Goal: Task Accomplishment & Management: Manage account settings

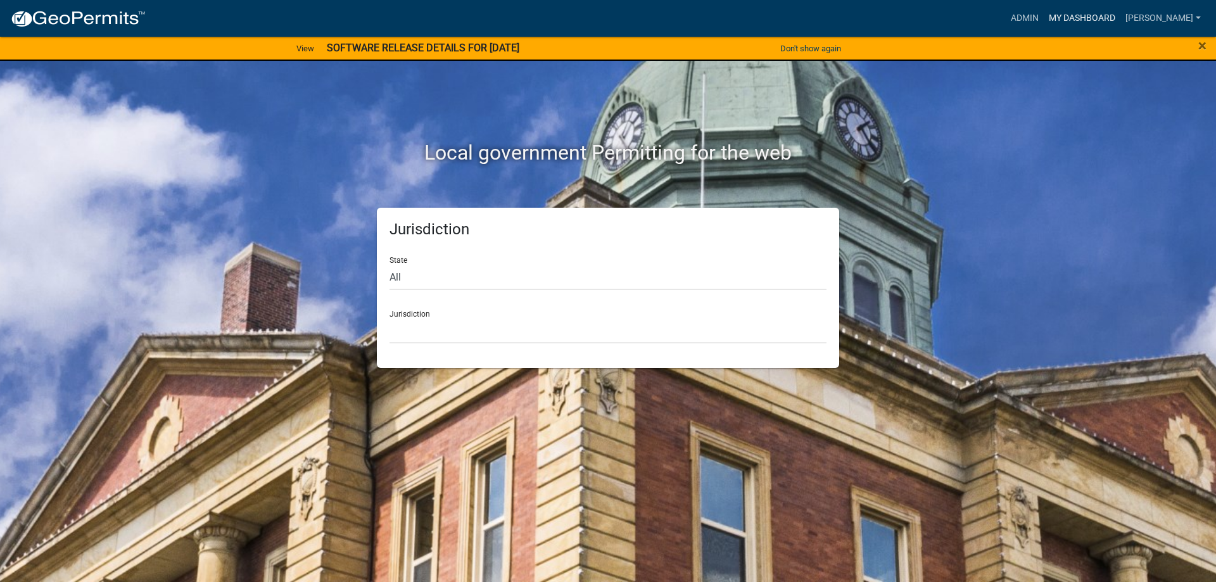
click at [1066, 23] on link "My Dashboard" at bounding box center [1082, 18] width 77 height 24
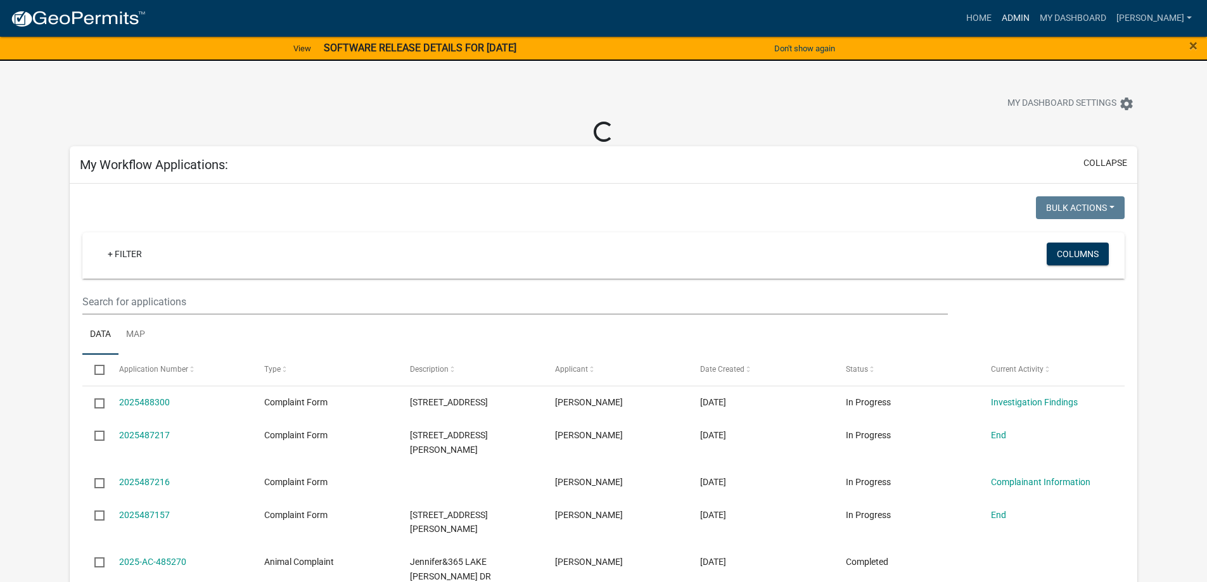
click at [1014, 22] on link "Admin" at bounding box center [1015, 18] width 38 height 24
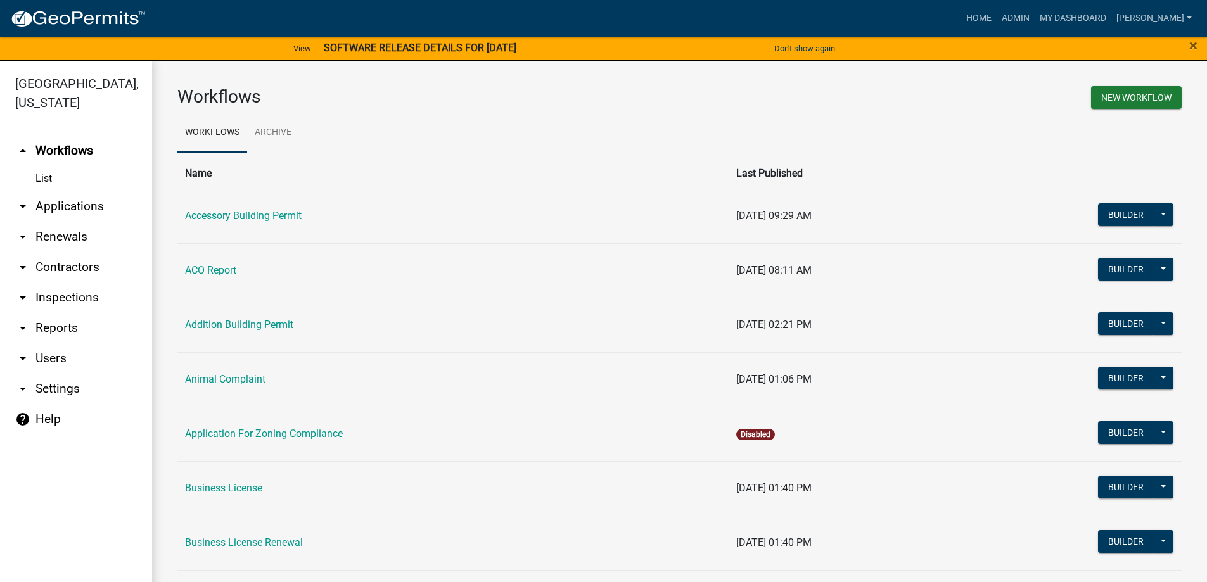
click at [75, 212] on link "arrow_drop_down Applications" at bounding box center [76, 206] width 152 height 30
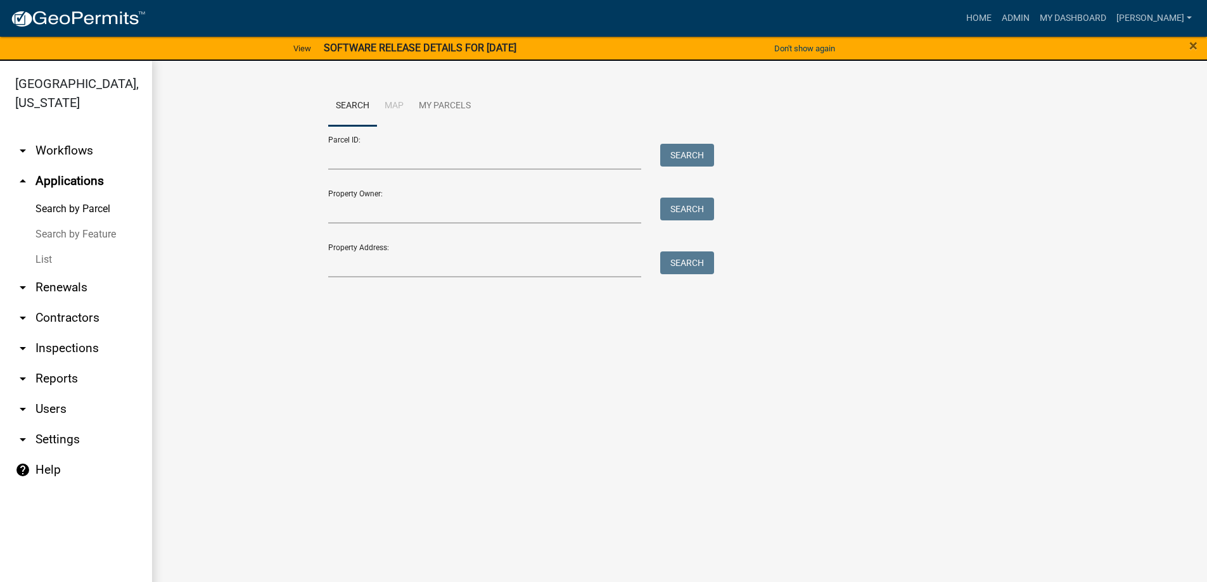
click at [44, 255] on link "List" at bounding box center [76, 259] width 152 height 25
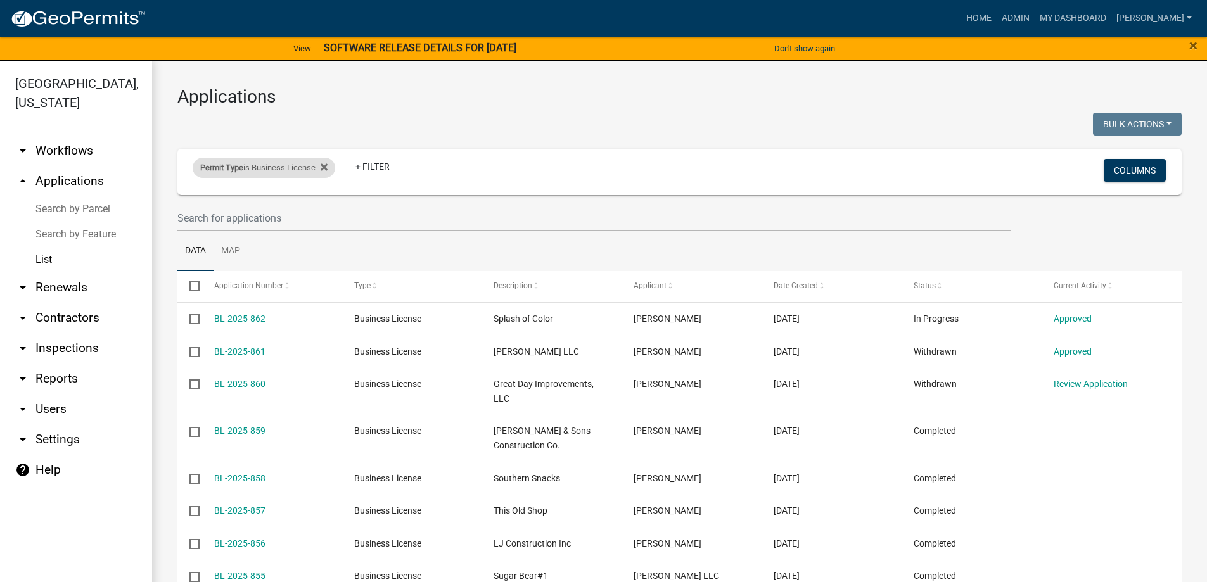
click at [333, 169] on div "Permit Type is Business License" at bounding box center [264, 168] width 143 height 20
select select "322e1bdb-96ea-4133-91af-6f1f14469bb2"
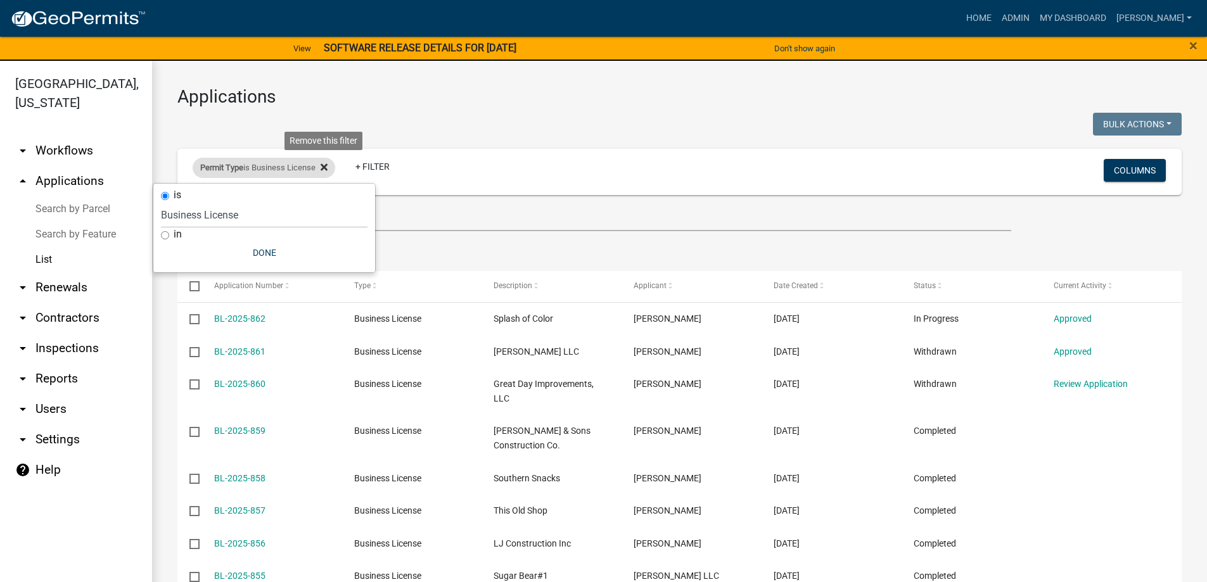
click at [327, 170] on icon at bounding box center [323, 167] width 7 height 10
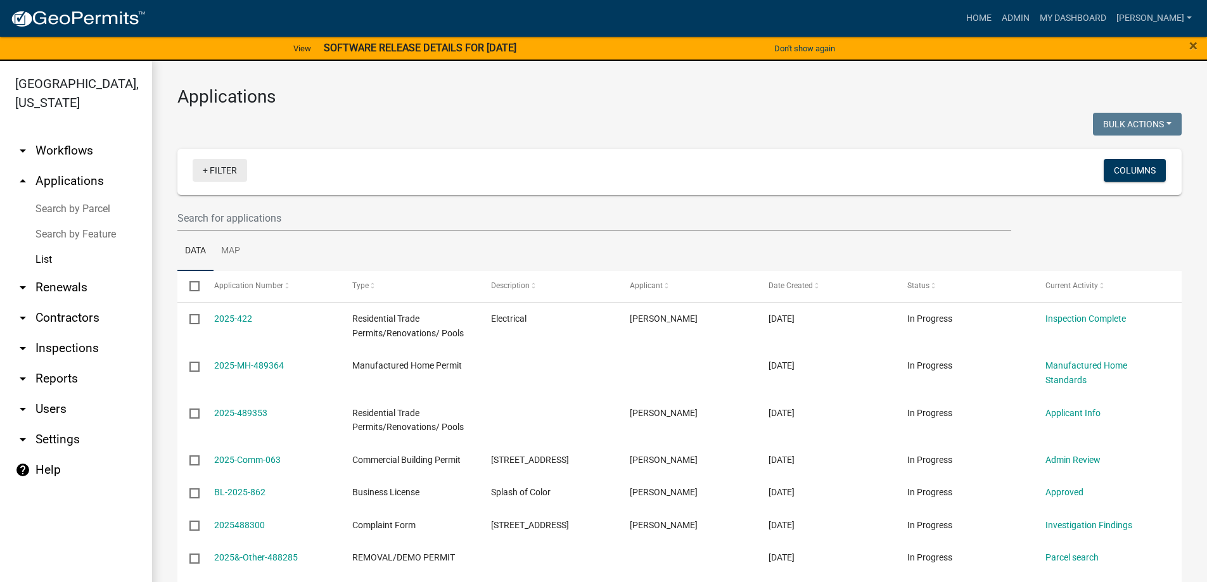
click at [223, 171] on link "+ Filter" at bounding box center [220, 170] width 54 height 23
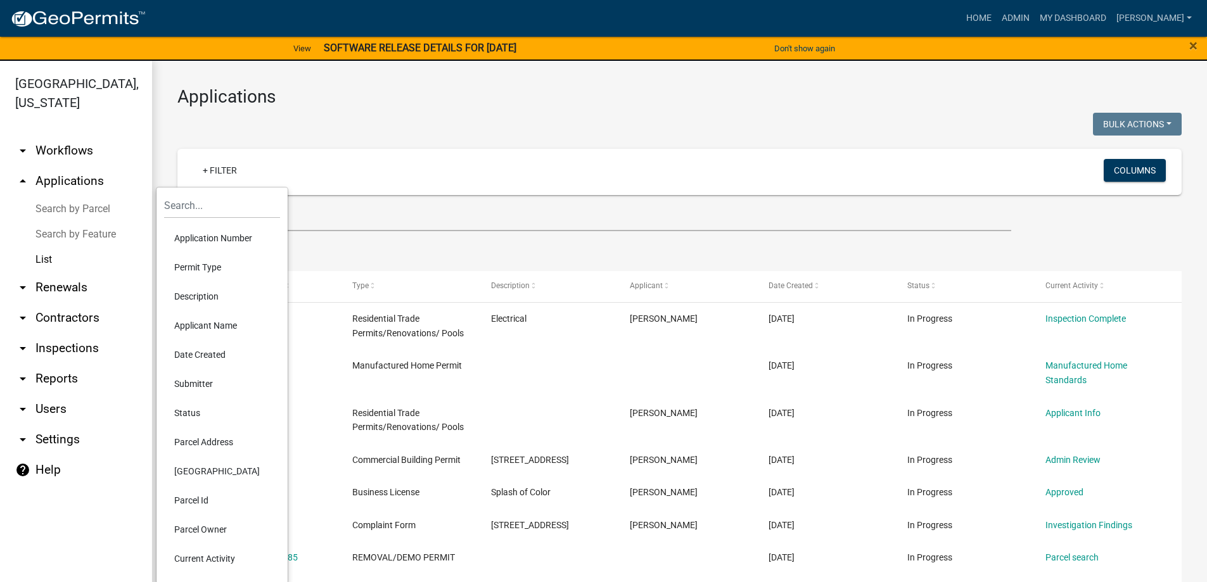
click at [192, 412] on li "Status" at bounding box center [222, 412] width 116 height 29
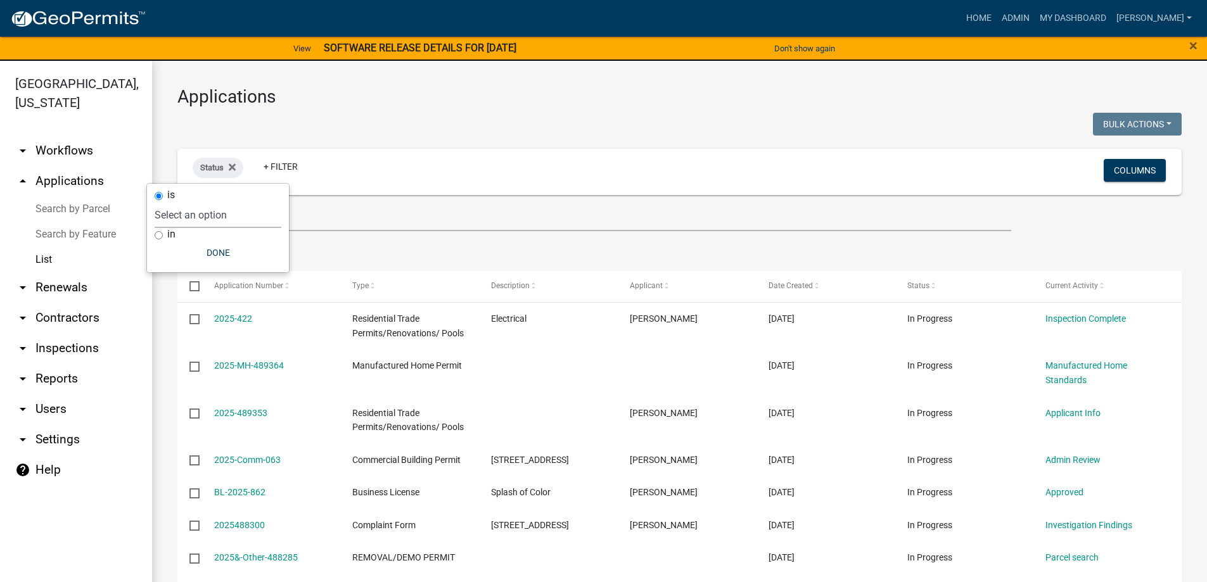
click at [201, 212] on select "Select an option Not Started In Progress Completed Expired Locked Withdrawn Voi…" at bounding box center [218, 215] width 127 height 26
select select "1"
click at [181, 202] on select "Select an option Not Started In Progress Completed Expired Locked Withdrawn Voi…" at bounding box center [218, 215] width 127 height 26
click at [203, 251] on button "Done" at bounding box center [244, 252] width 127 height 23
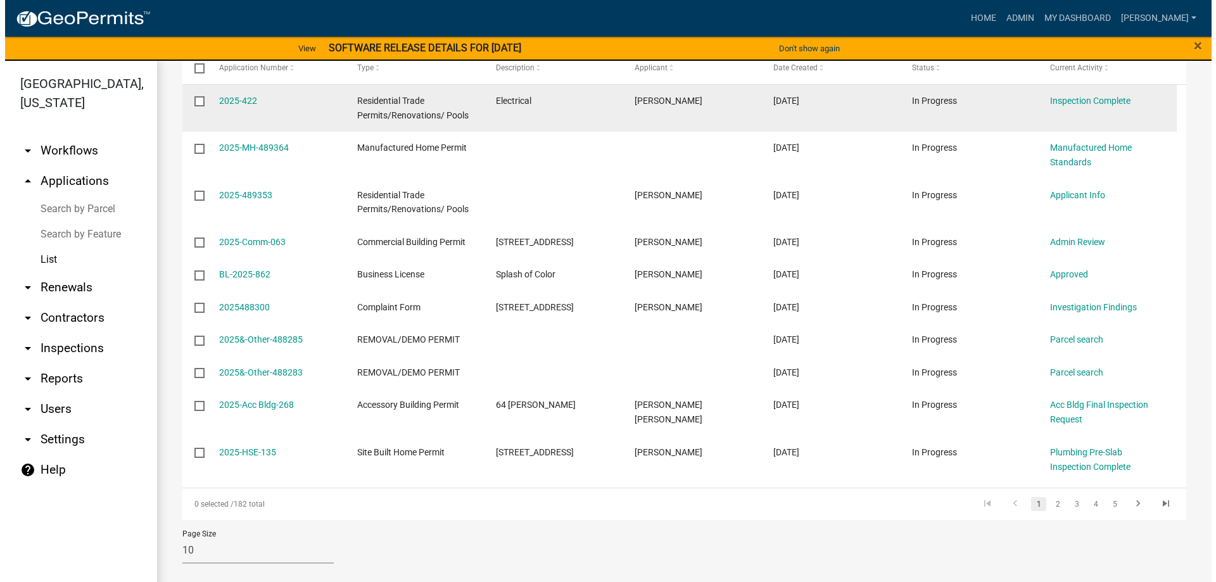
scroll to position [220, 0]
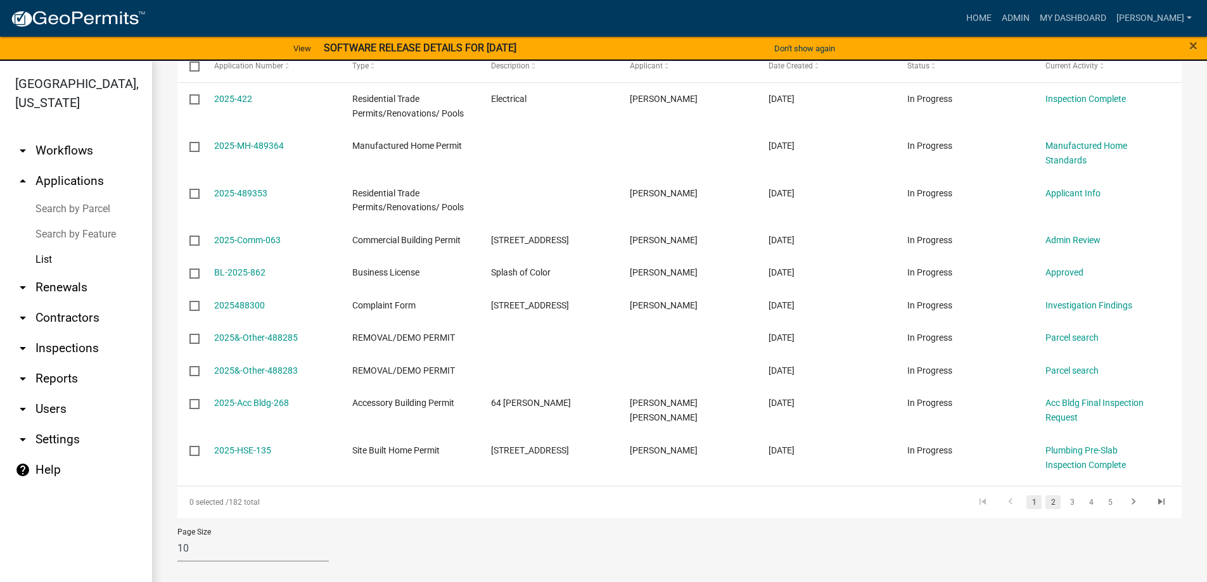
click at [1045, 496] on link "2" at bounding box center [1052, 502] width 15 height 14
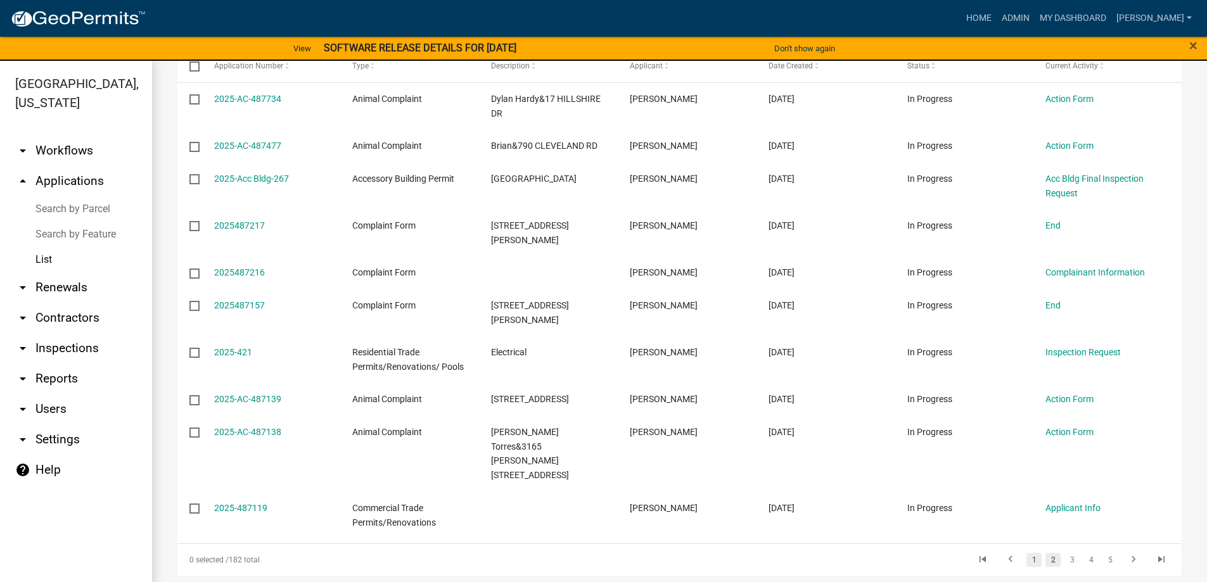
click at [1026, 553] on link "1" at bounding box center [1033, 560] width 15 height 14
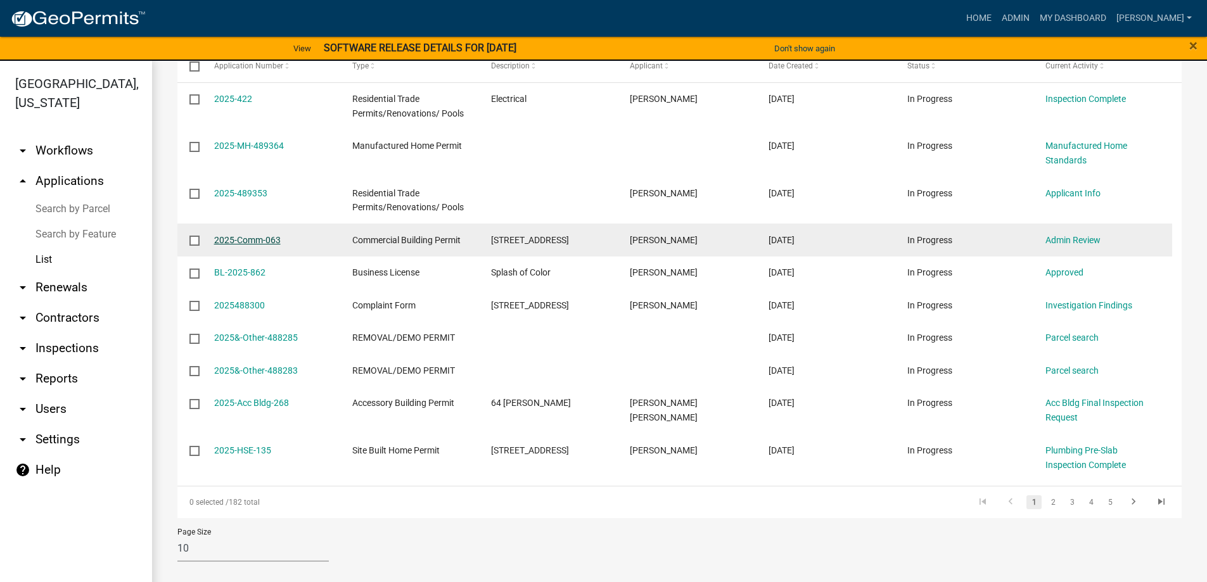
click at [254, 239] on link "2025-Comm-063" at bounding box center [247, 240] width 67 height 10
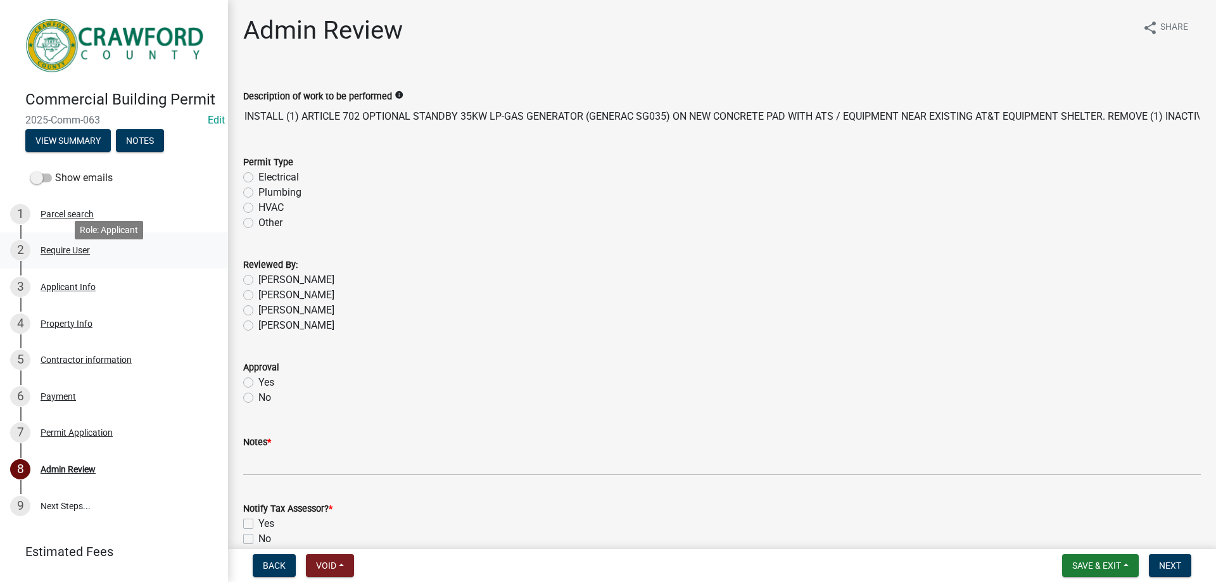
click at [65, 255] on div "Require User" at bounding box center [65, 250] width 49 height 9
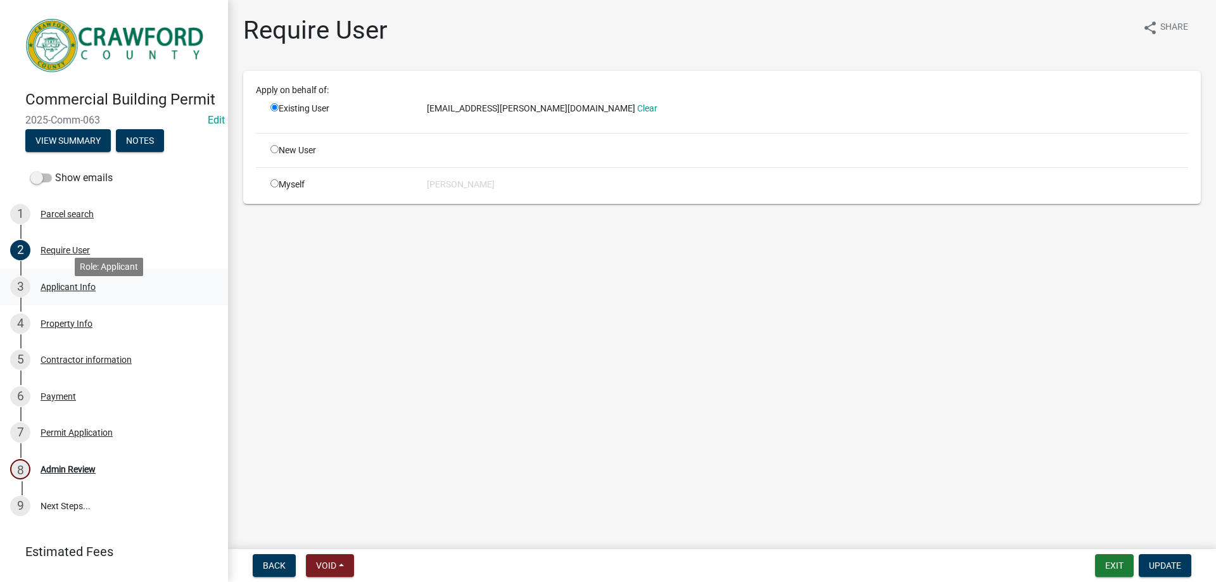
click at [69, 291] on div "Applicant Info" at bounding box center [68, 286] width 55 height 9
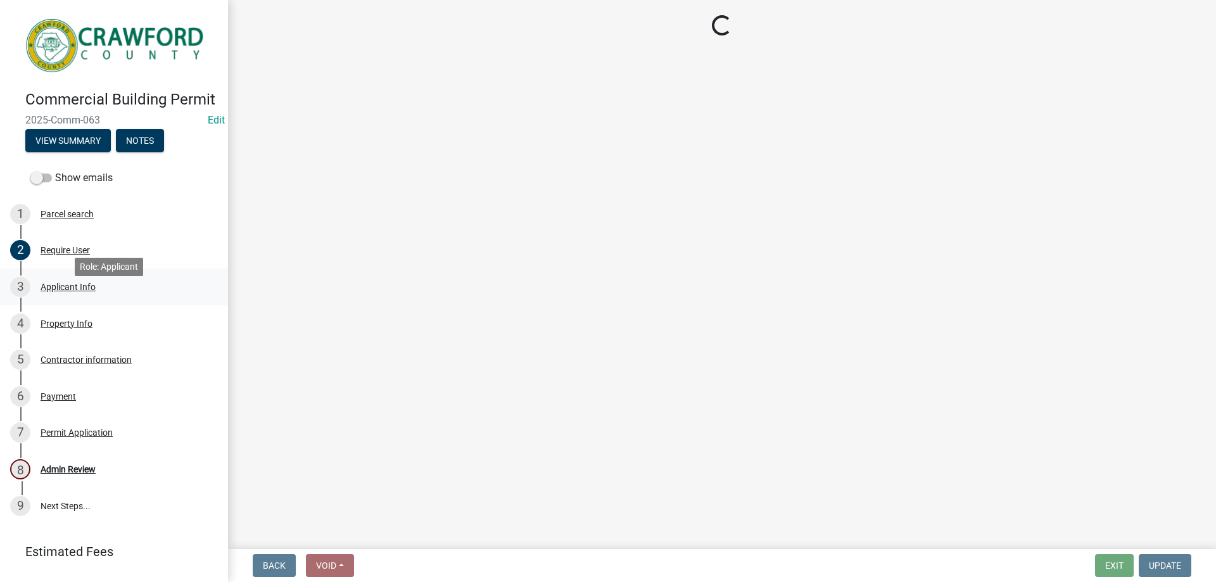
select select "7547654c-6a2b-418c-8f9d-b50998ca6dd7"
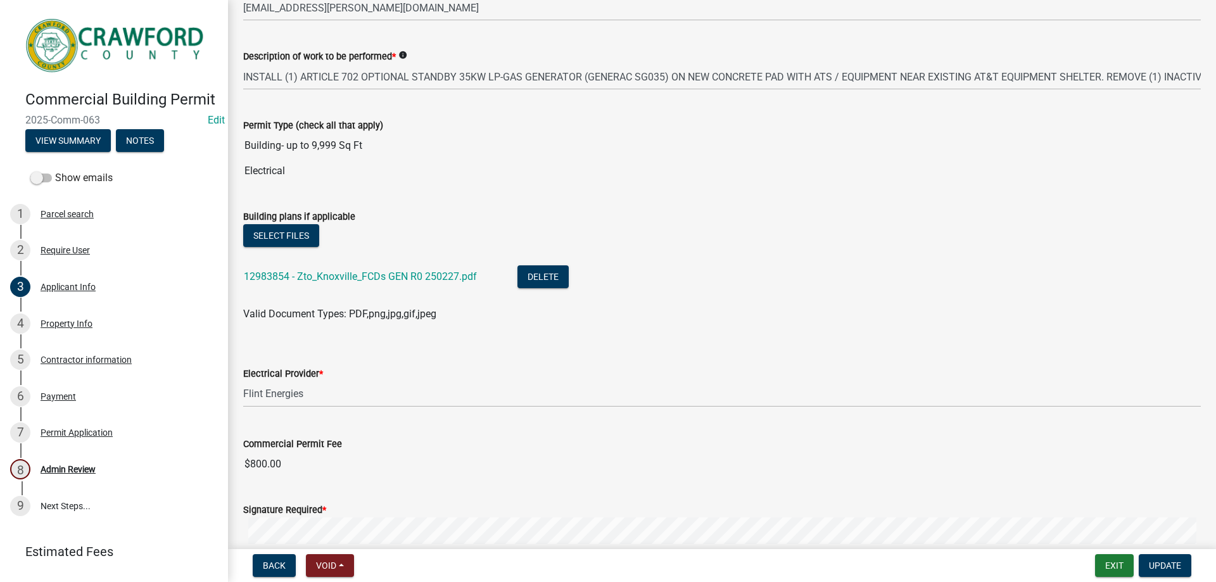
scroll to position [443, 0]
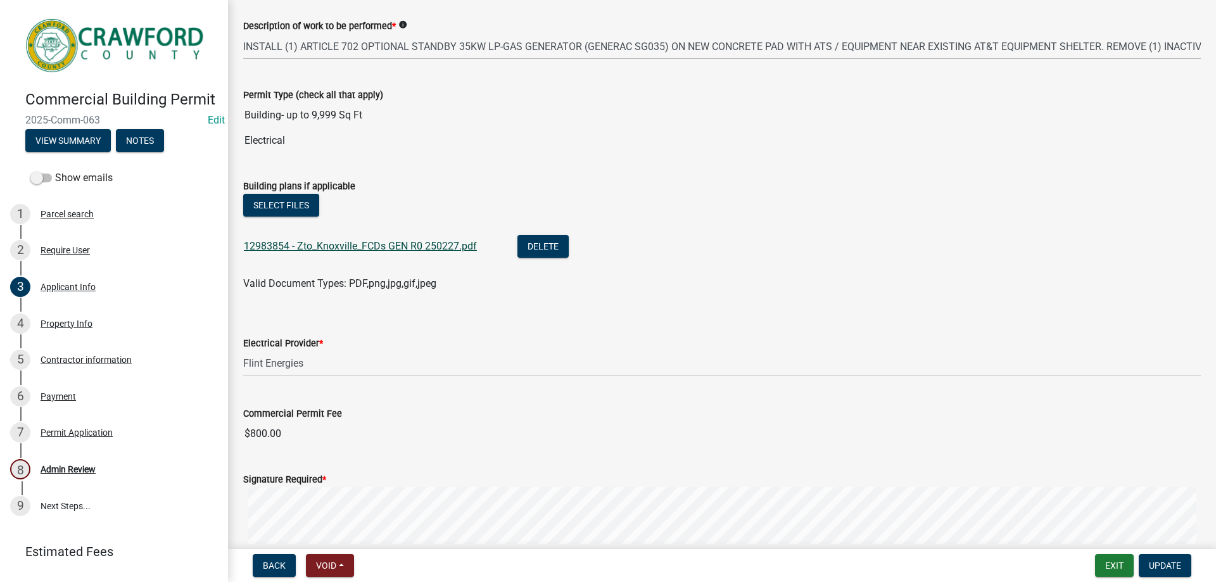
click at [401, 246] on link "12983854 - Zto_Knoxville_FCDs GEN R0 250227.pdf" at bounding box center [360, 246] width 233 height 12
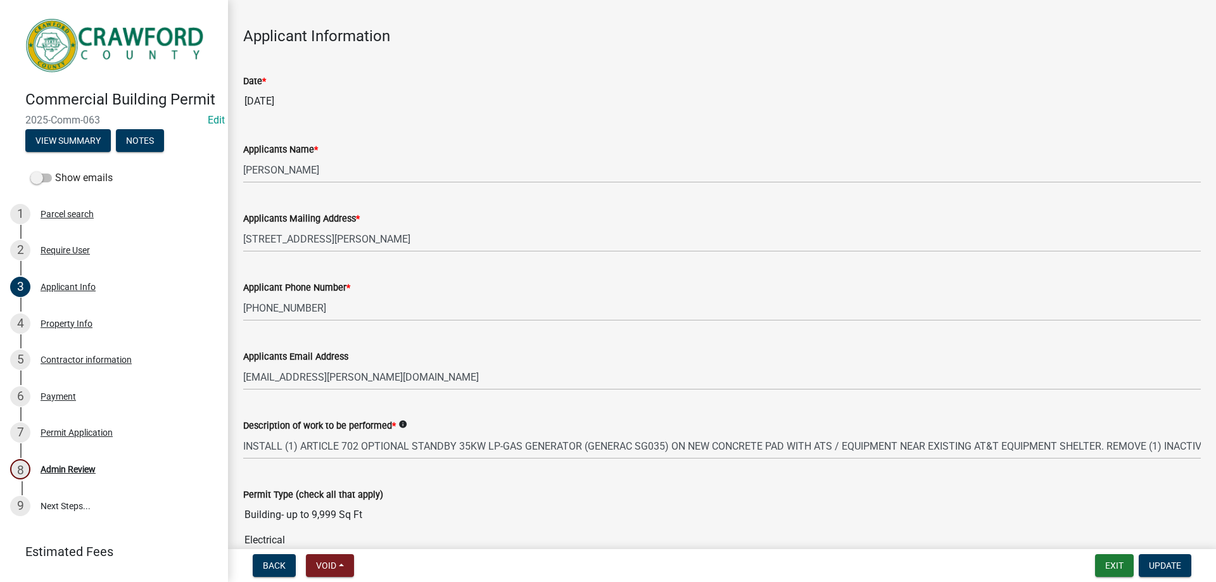
scroll to position [63, 0]
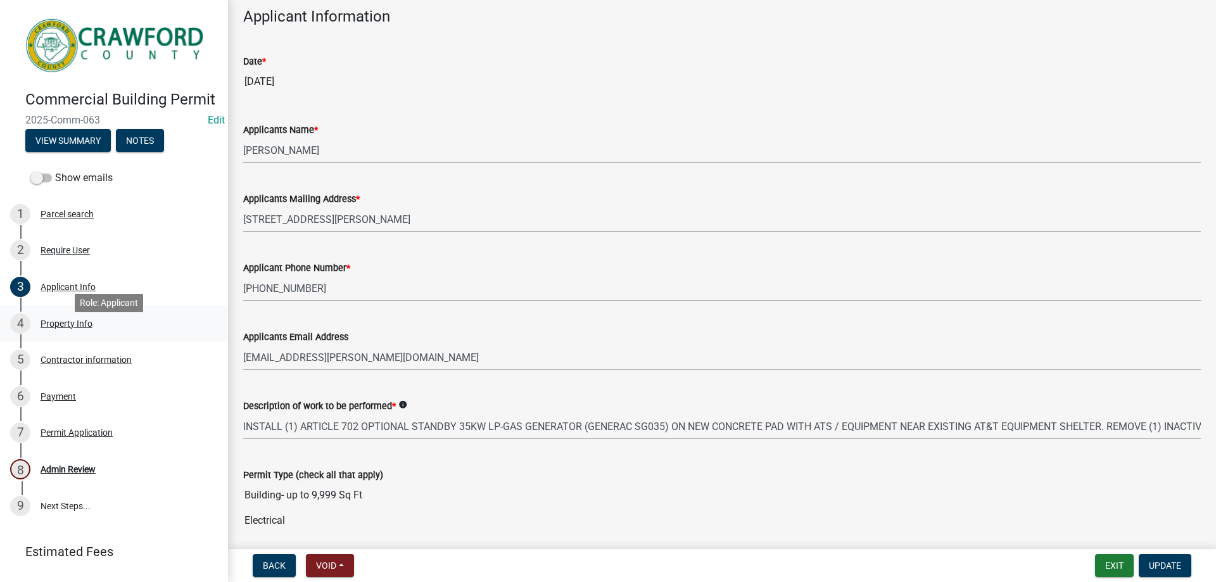
click at [59, 328] on div "Property Info" at bounding box center [67, 323] width 52 height 9
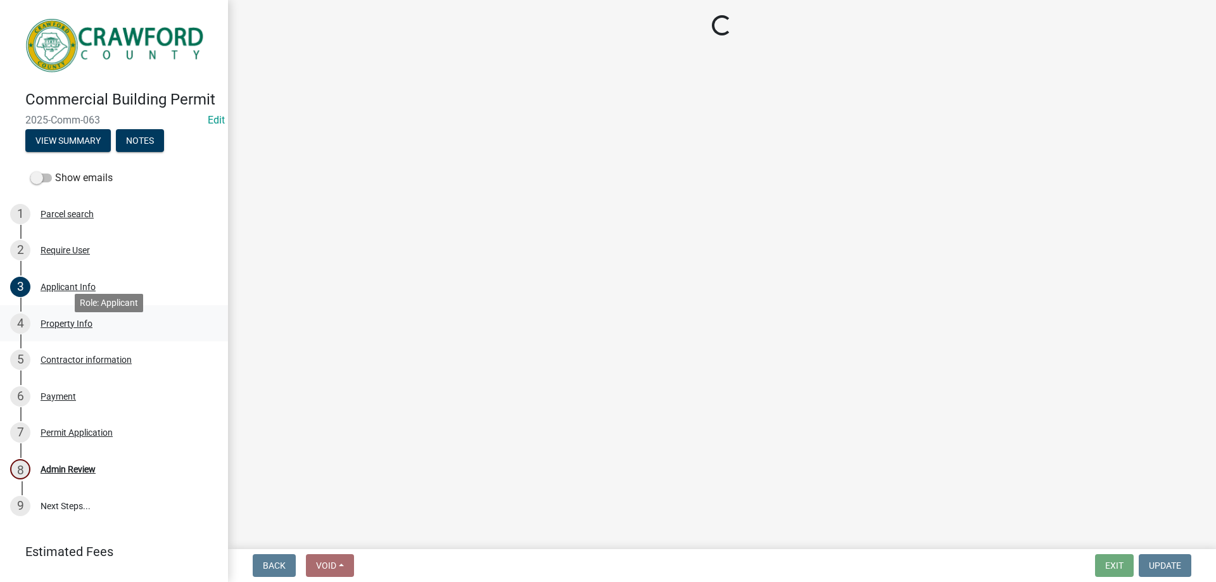
scroll to position [0, 0]
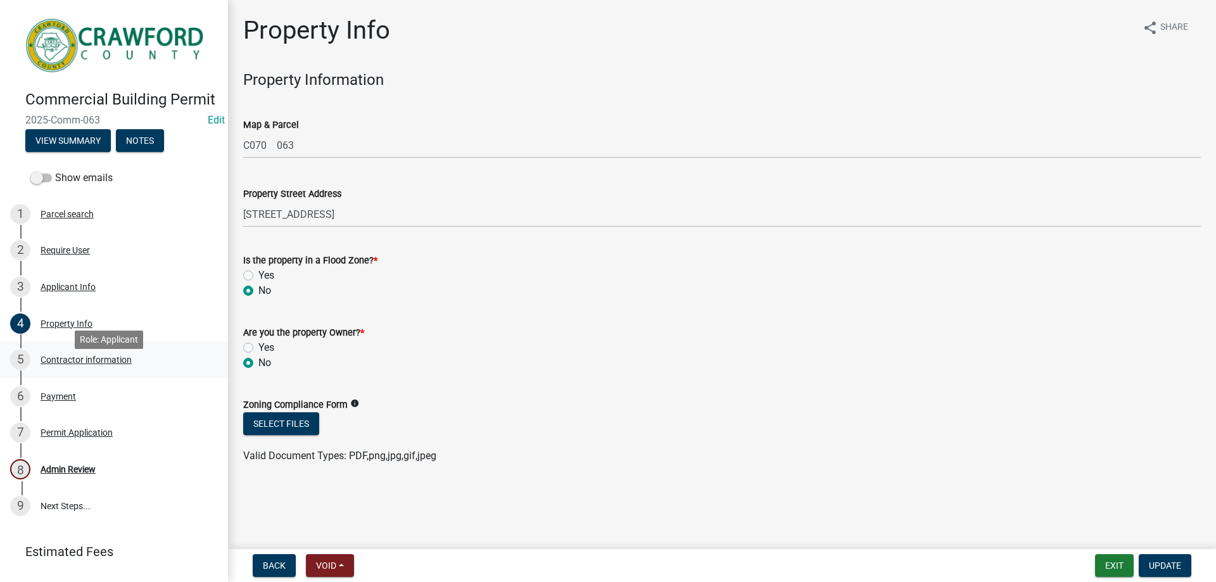
click at [51, 364] on div "Contractor information" at bounding box center [86, 359] width 91 height 9
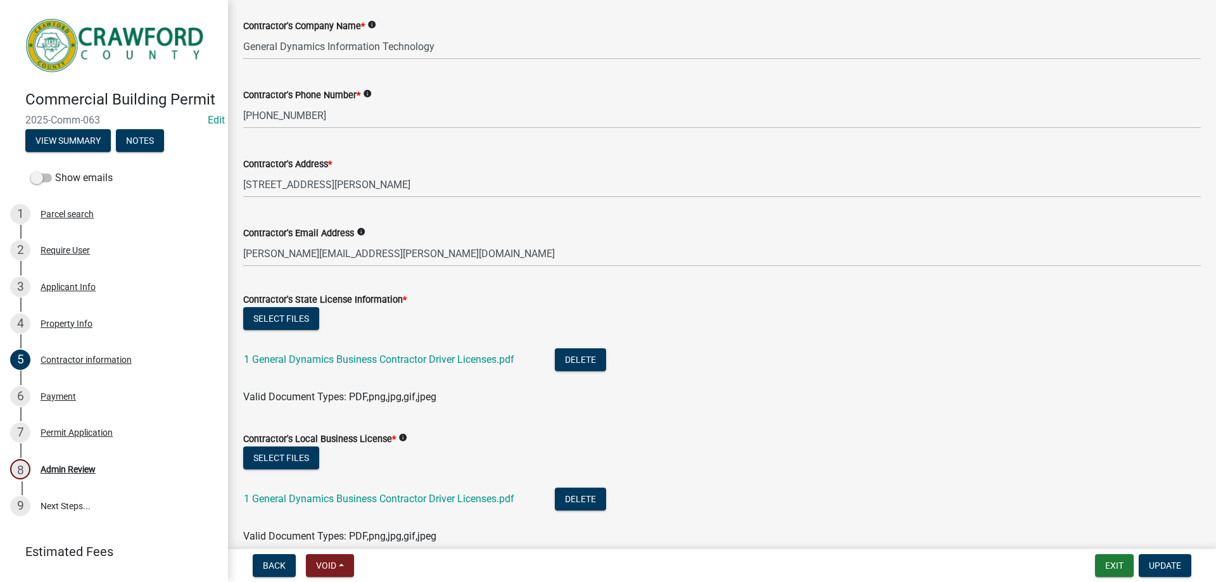
scroll to position [127, 0]
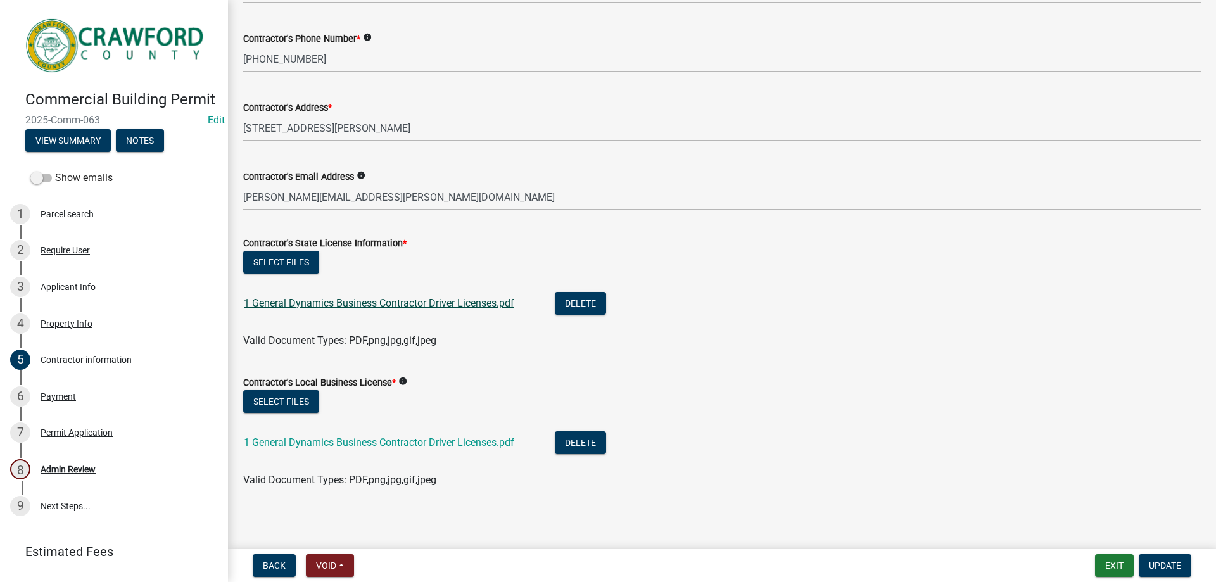
click at [415, 301] on link "1 General Dynamics Business Contractor Driver Licenses.pdf" at bounding box center [379, 303] width 270 height 12
click at [323, 438] on link "1 General Dynamics Business Contractor Driver Licenses.pdf" at bounding box center [379, 442] width 270 height 12
click at [61, 401] on div "Payment" at bounding box center [58, 396] width 35 height 9
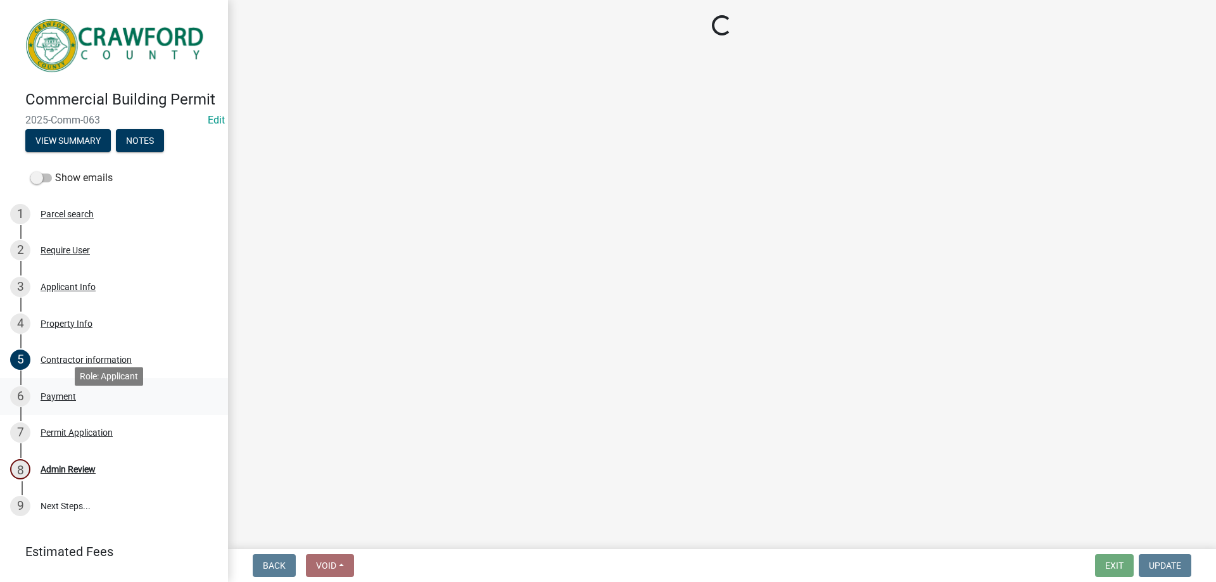
scroll to position [0, 0]
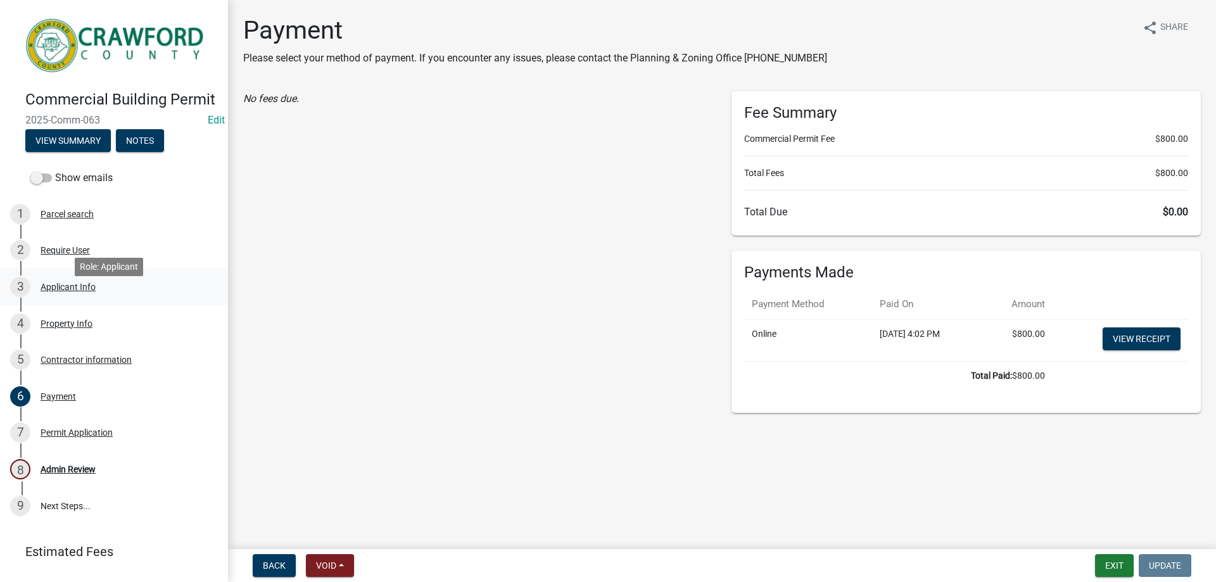
click at [73, 291] on div "Applicant Info" at bounding box center [68, 286] width 55 height 9
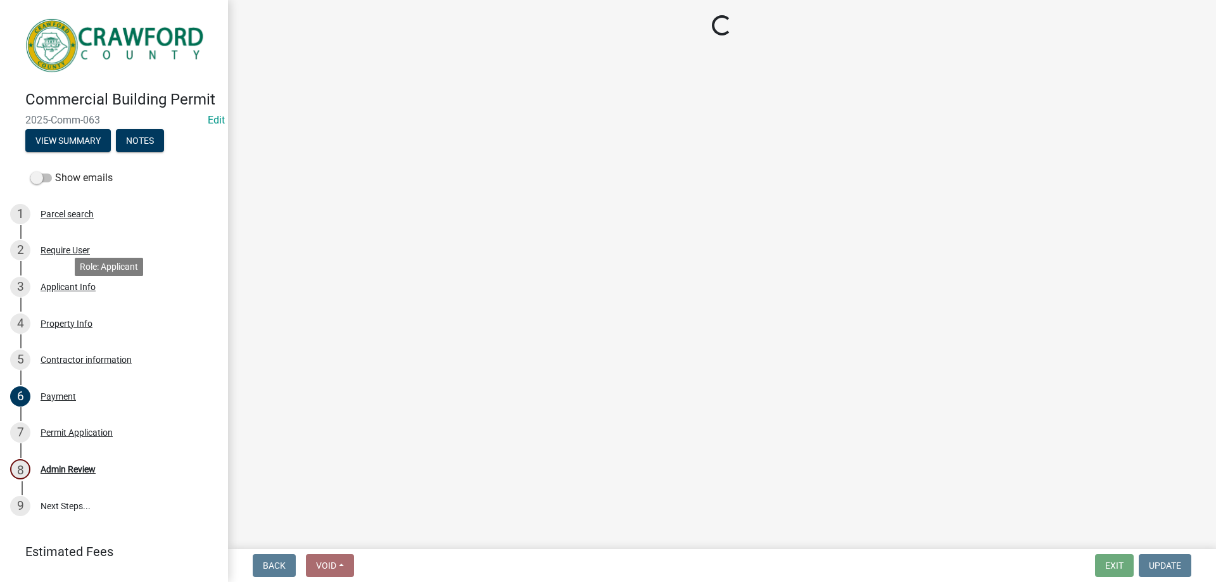
select select "7547654c-6a2b-418c-8f9d-b50998ca6dd7"
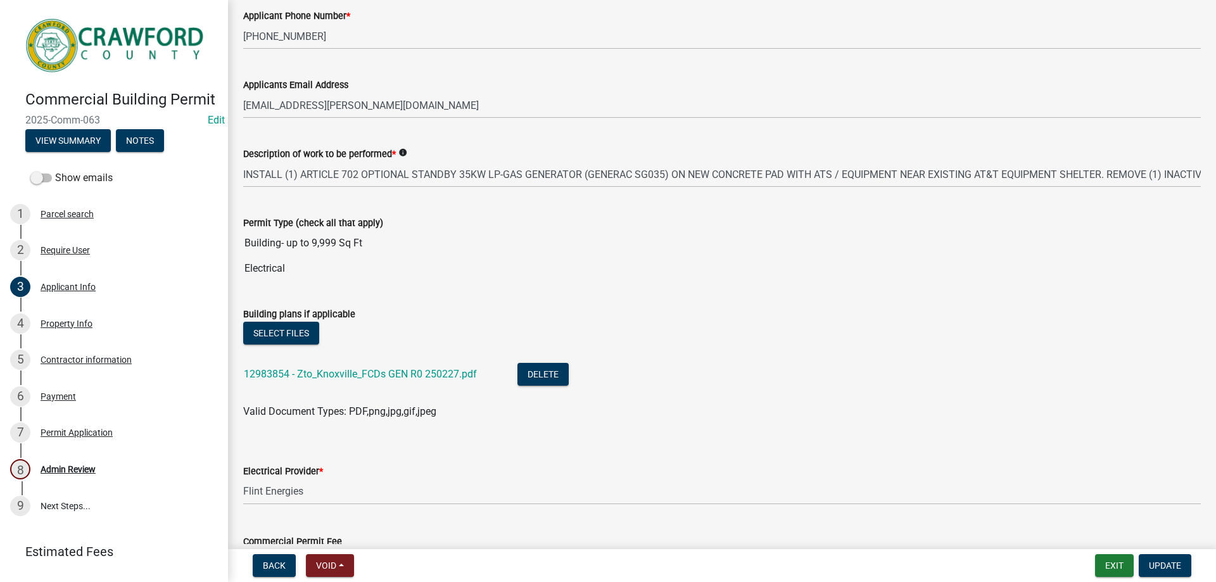
scroll to position [317, 0]
click at [408, 374] on link "12983854 - Zto_Knoxville_FCDs GEN R0 250227.pdf" at bounding box center [360, 373] width 233 height 12
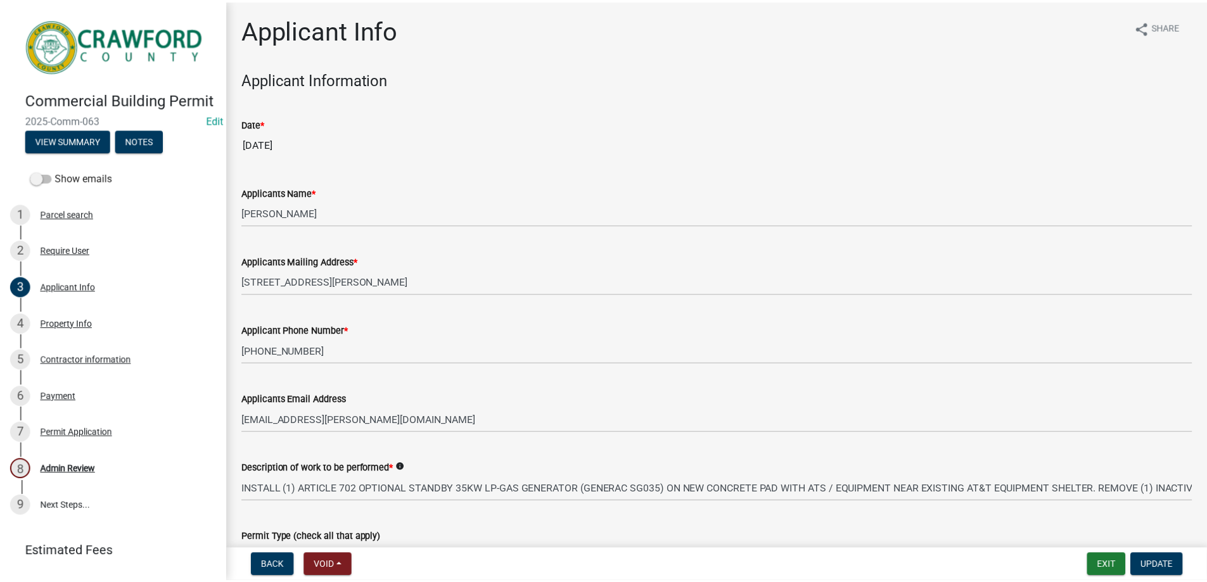
scroll to position [0, 0]
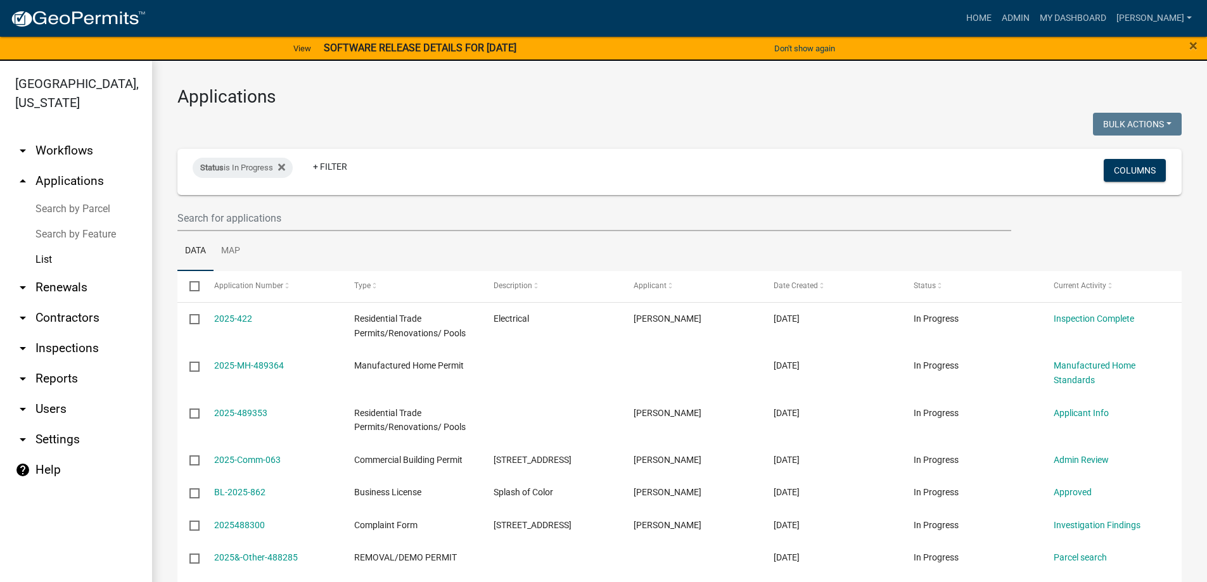
click at [74, 346] on link "arrow_drop_down Inspections" at bounding box center [76, 348] width 152 height 30
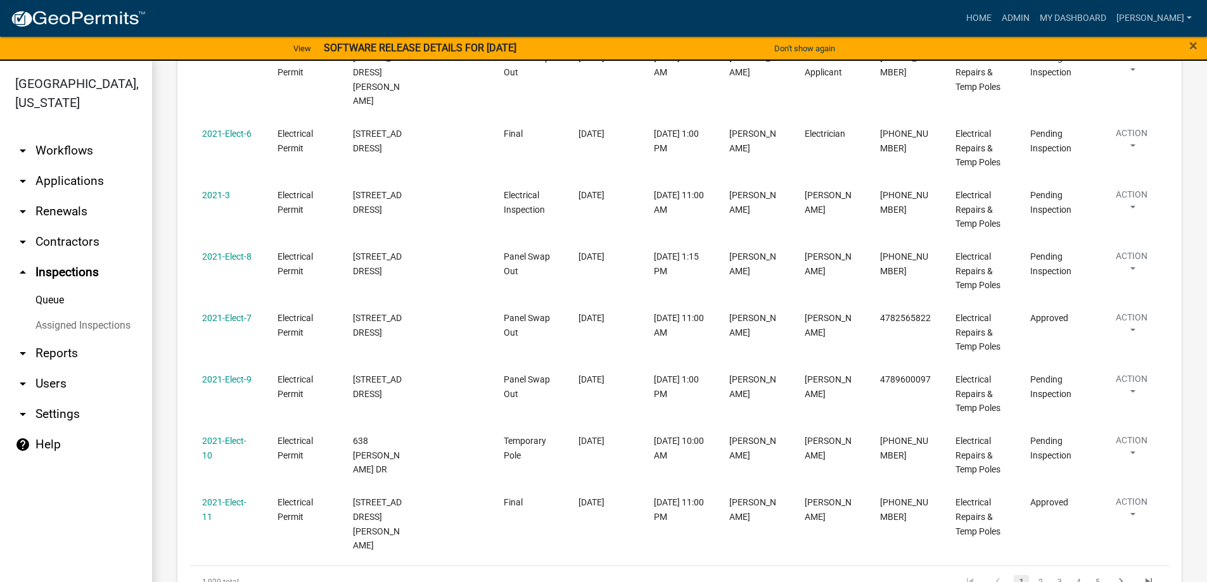
scroll to position [484, 0]
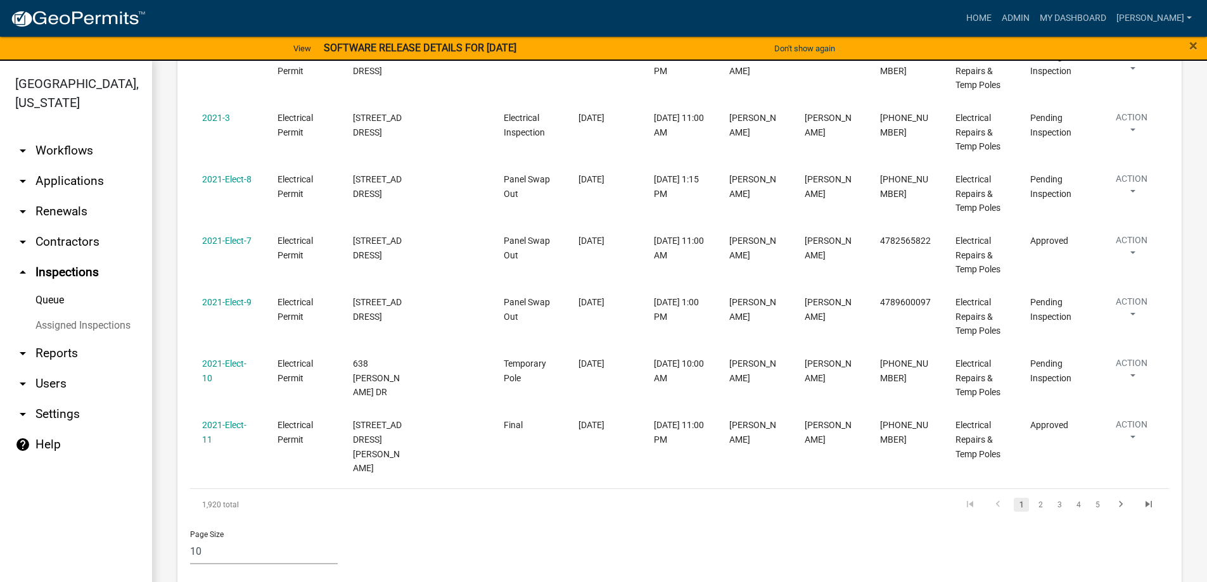
click at [84, 322] on link "Assigned Inspections" at bounding box center [76, 325] width 152 height 25
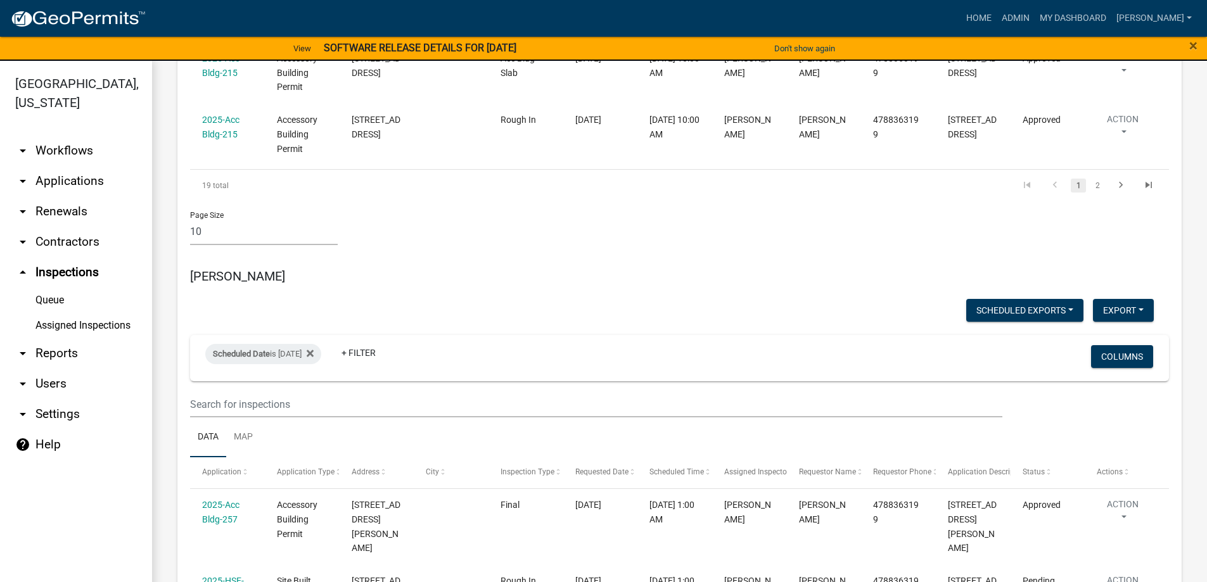
scroll to position [1837, 0]
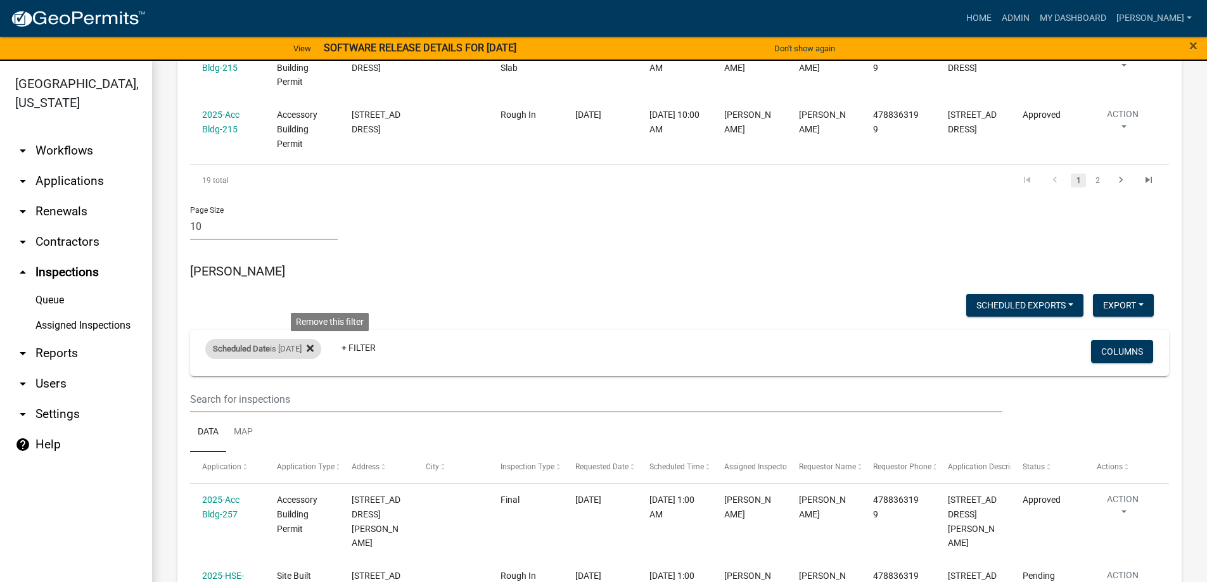
click at [314, 345] on icon at bounding box center [310, 348] width 7 height 7
click at [241, 340] on link "+ Filter" at bounding box center [232, 351] width 54 height 23
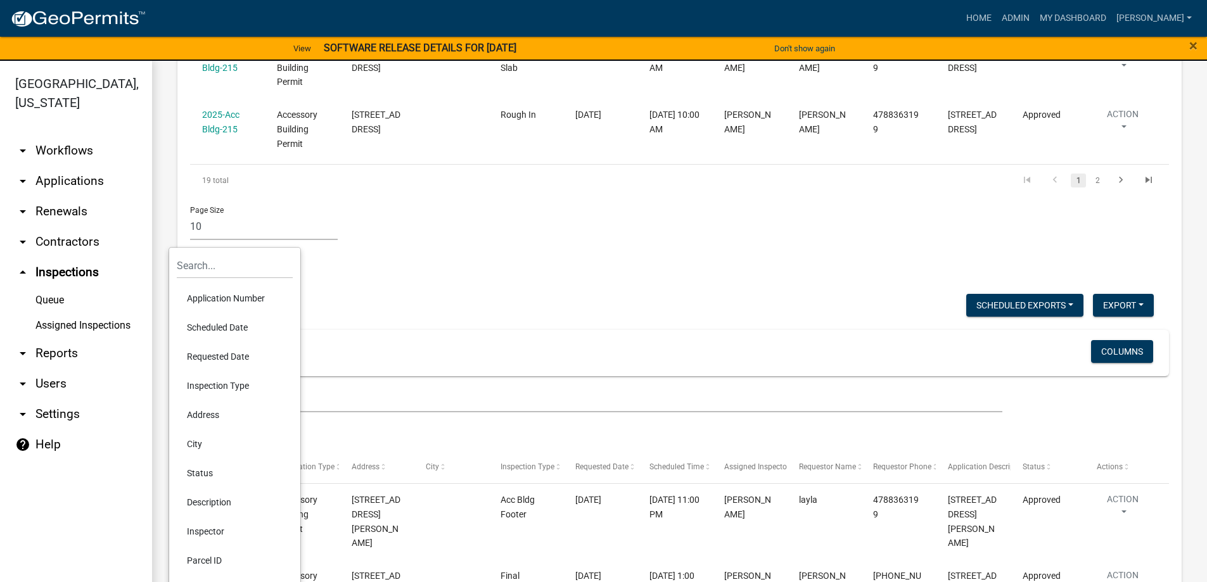
click at [227, 331] on li "Scheduled Date" at bounding box center [235, 327] width 116 height 29
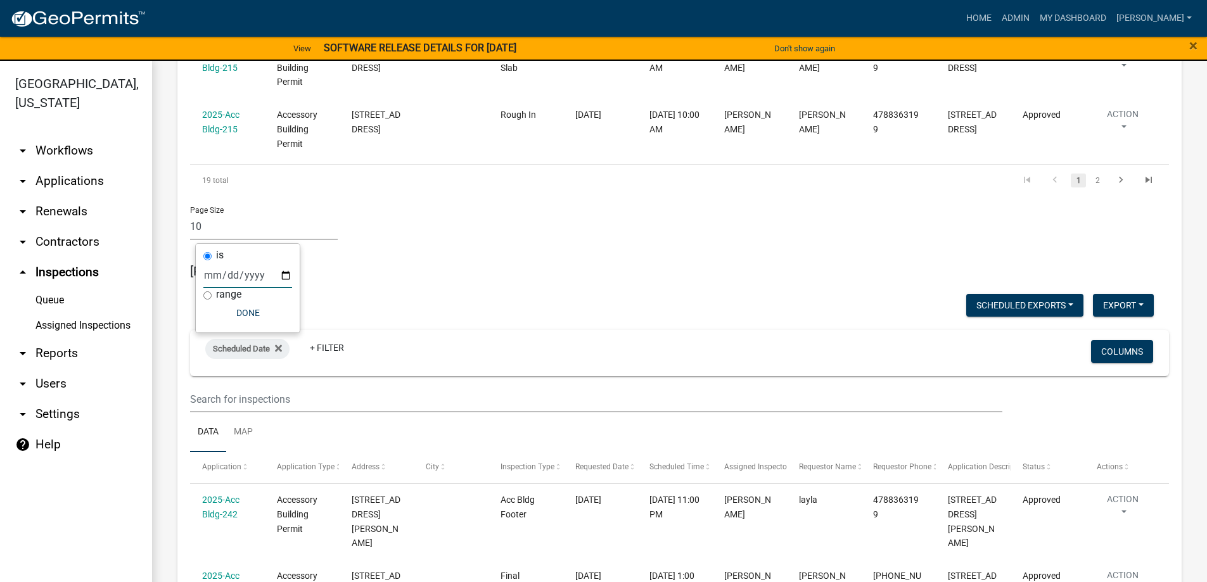
click at [283, 279] on input "date" at bounding box center [247, 275] width 89 height 26
type input "[DATE]"
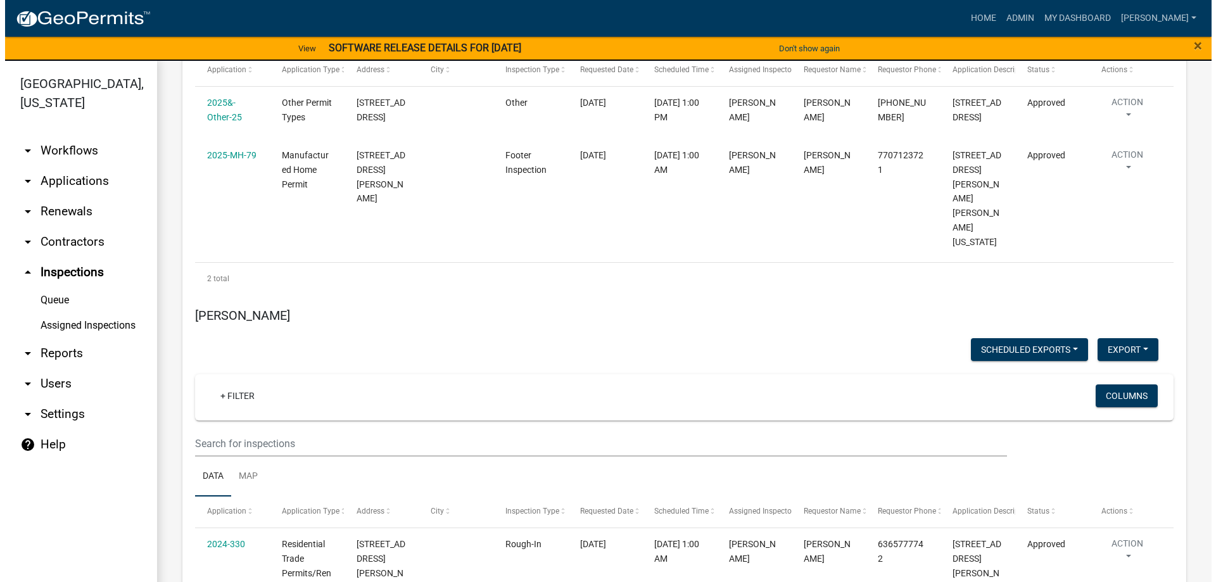
scroll to position [3103, 0]
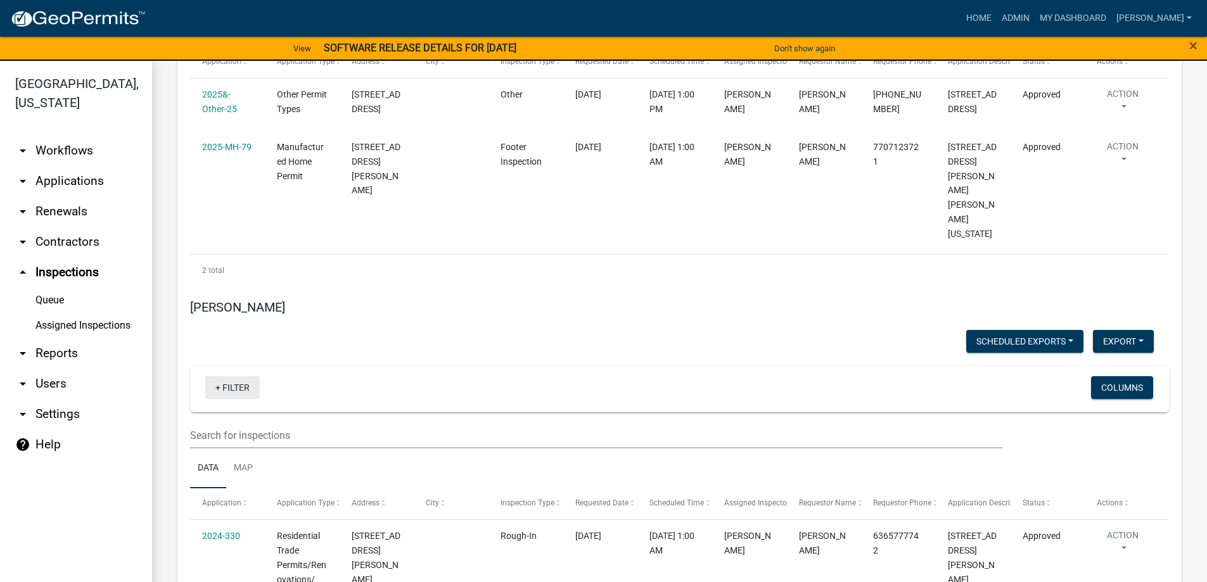
click at [231, 376] on link "+ Filter" at bounding box center [232, 387] width 54 height 23
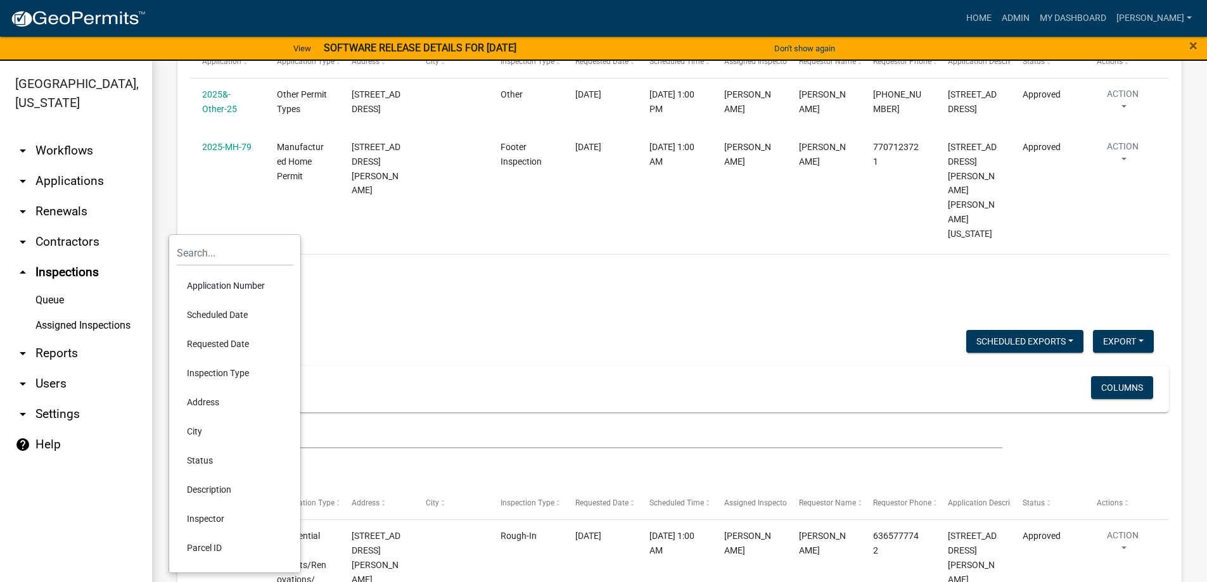
click at [233, 310] on li "Scheduled Date" at bounding box center [235, 314] width 116 height 29
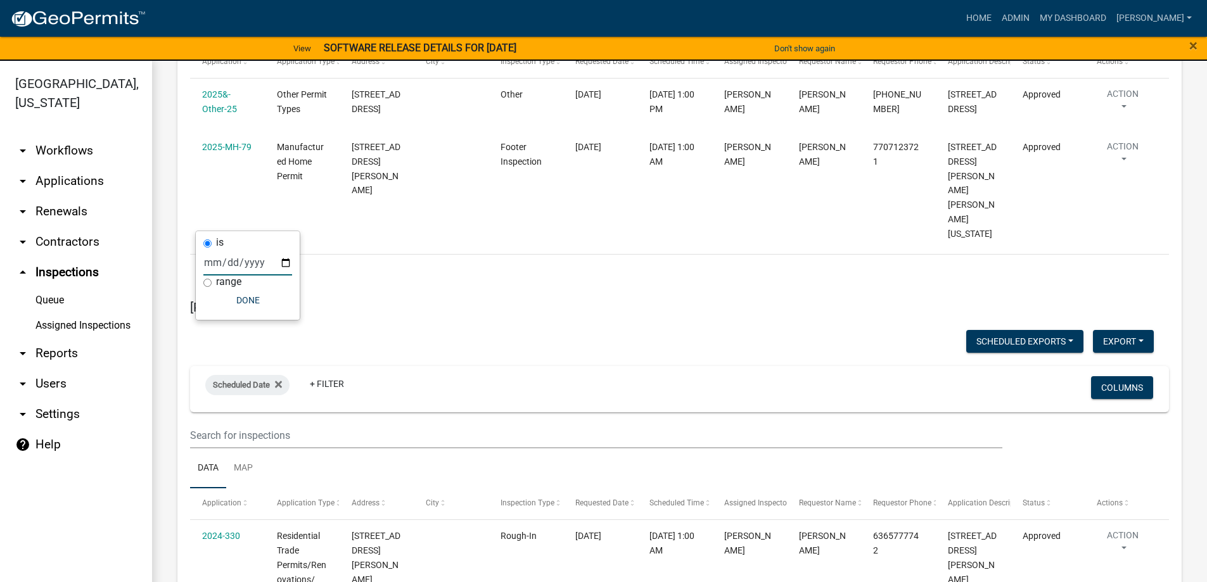
click at [284, 266] on input "date" at bounding box center [247, 263] width 89 height 26
type input "[DATE]"
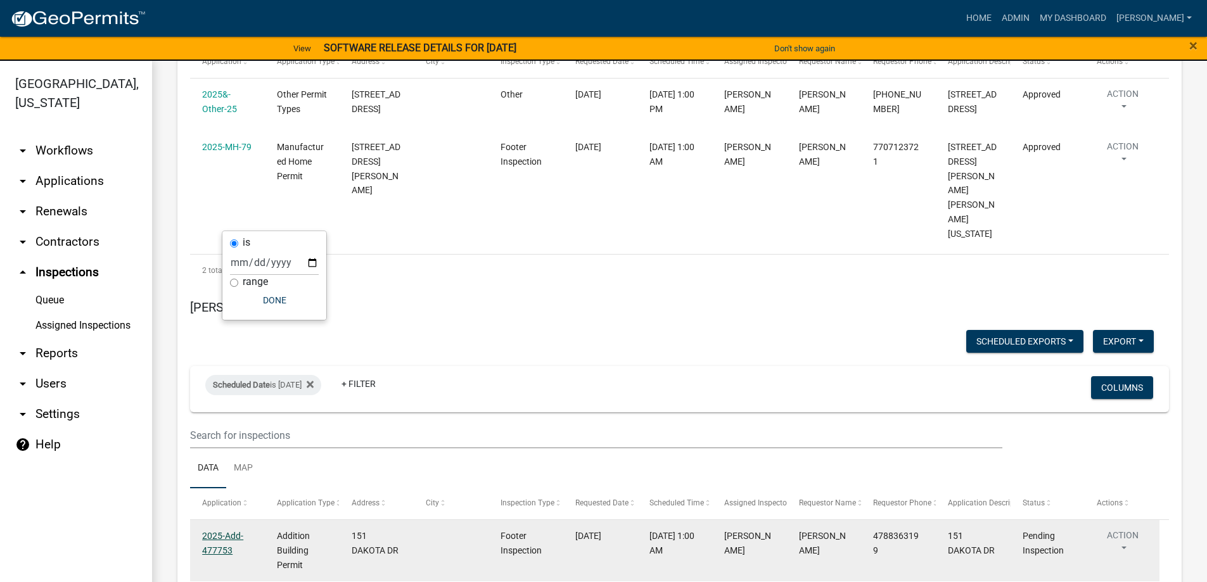
click at [231, 531] on link "2025-Add-477753" at bounding box center [222, 543] width 41 height 25
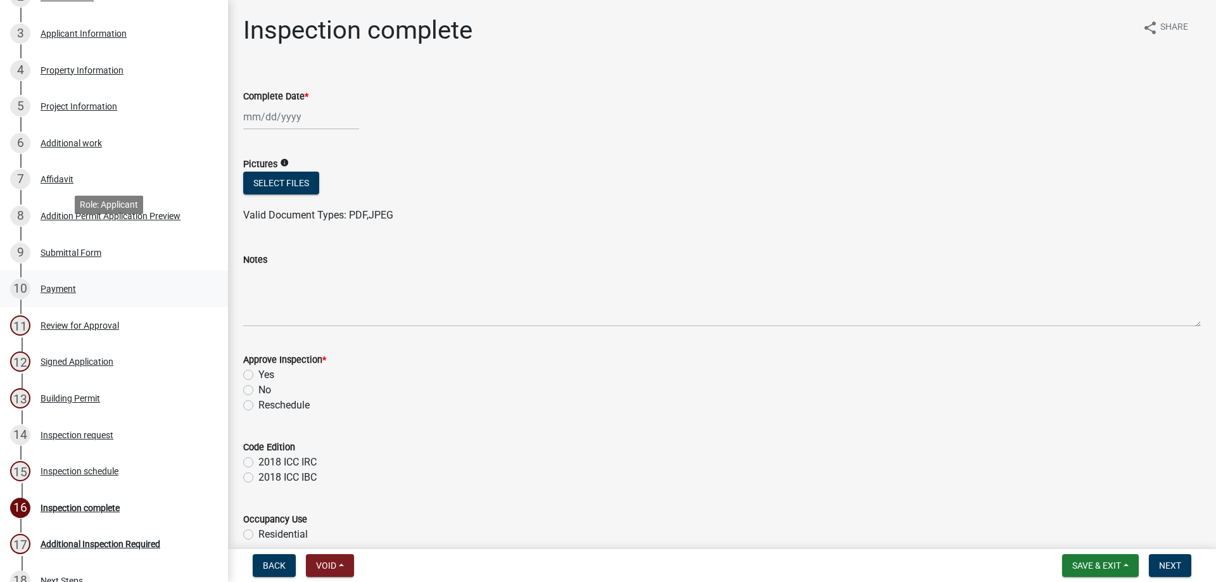
scroll to position [422, 0]
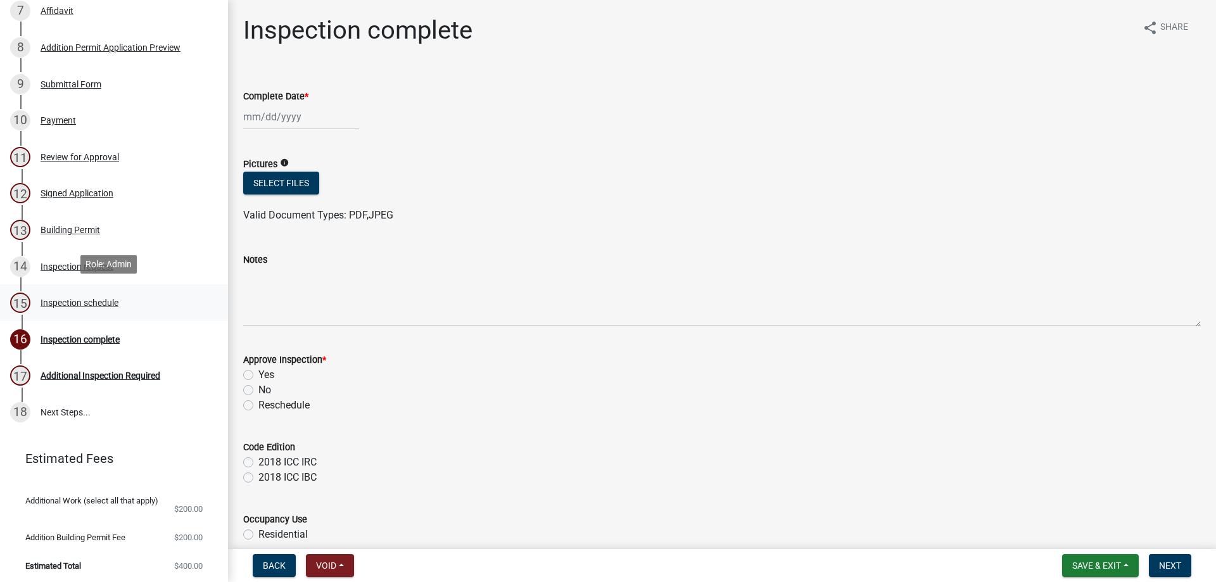
click at [113, 301] on div "Inspection schedule" at bounding box center [80, 302] width 78 height 9
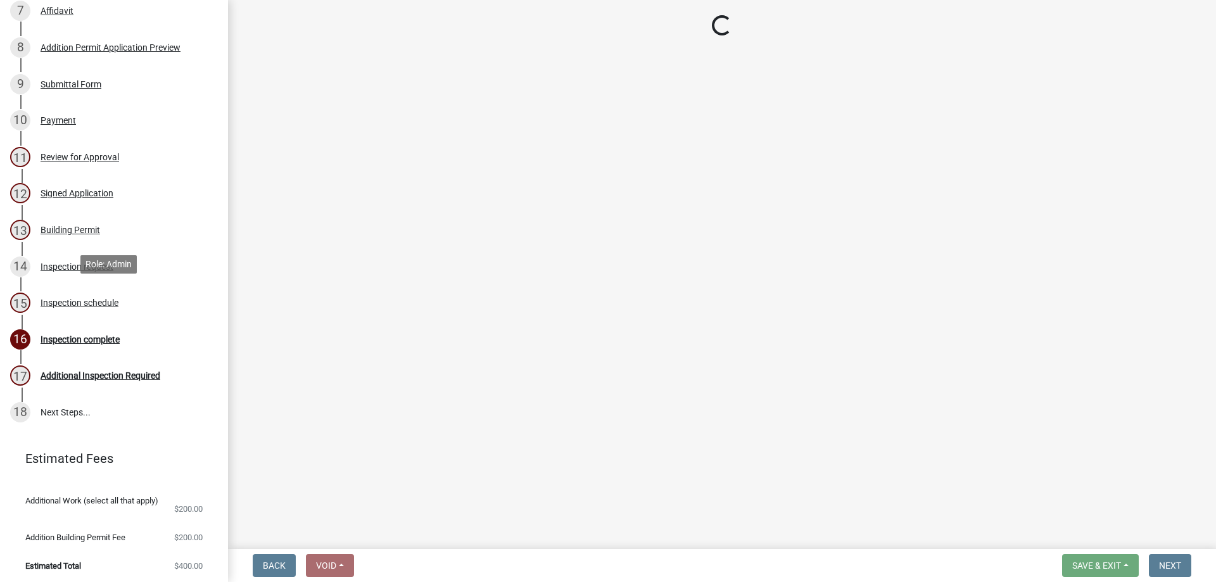
select select "3acdf11f-131c-438b-b450-ae4501c32128"
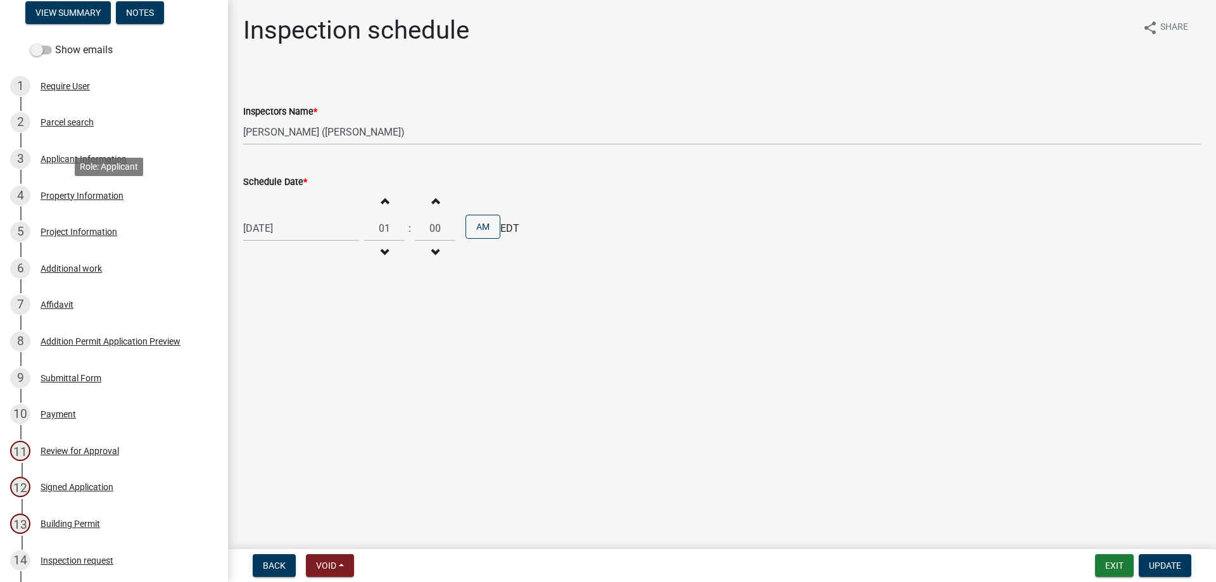
scroll to position [0, 0]
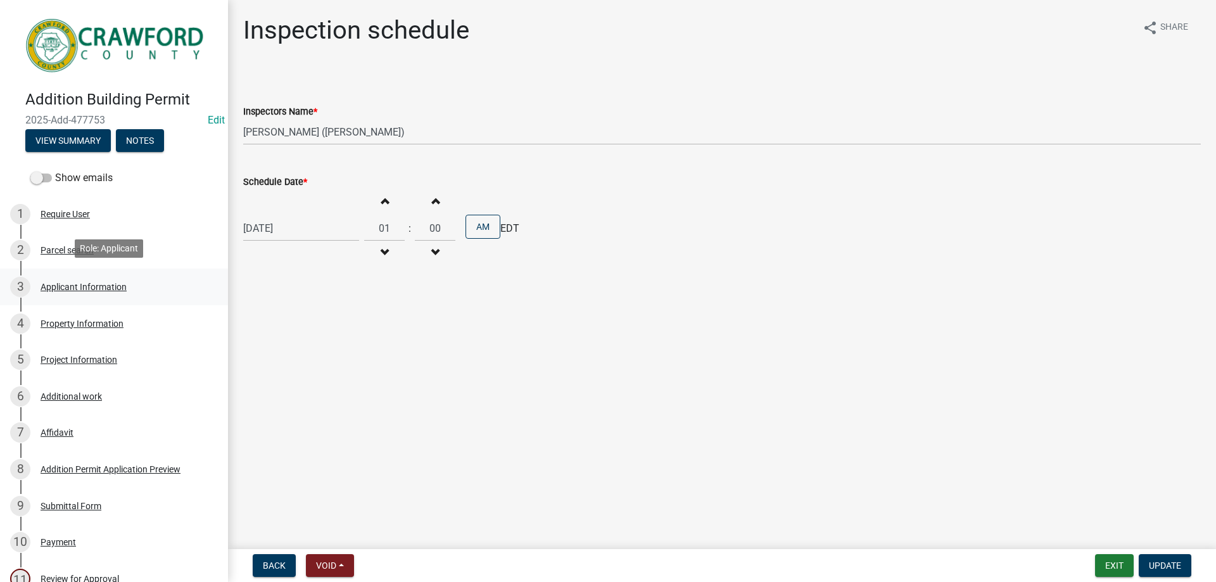
click at [82, 282] on div "Applicant Information" at bounding box center [84, 286] width 86 height 9
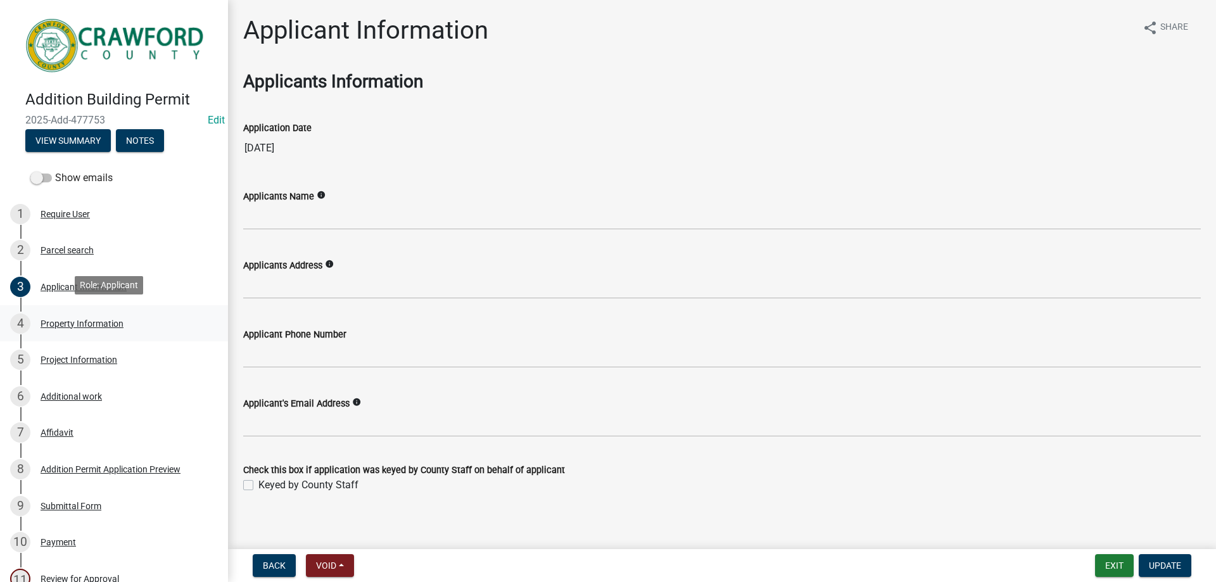
click at [76, 322] on div "Property Information" at bounding box center [82, 323] width 83 height 9
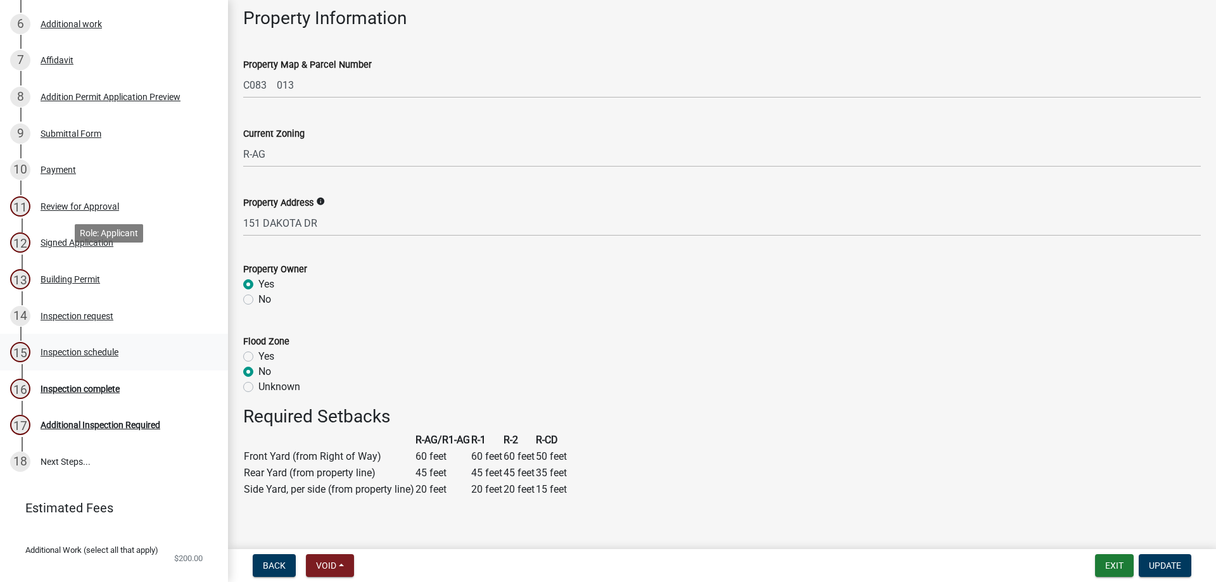
scroll to position [422, 0]
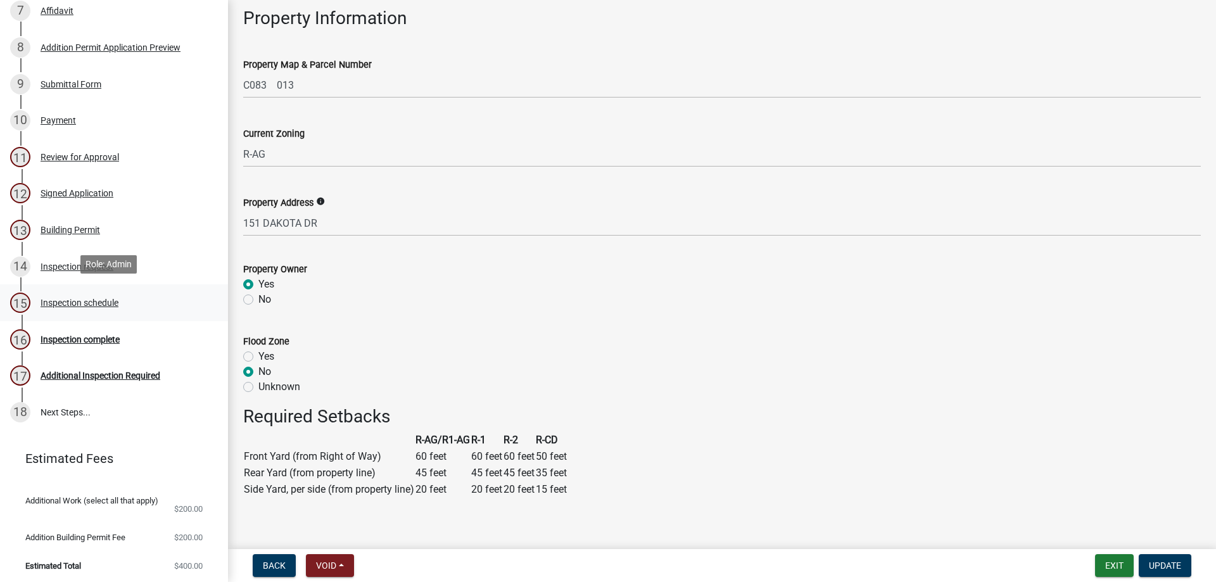
click at [109, 304] on div "Inspection schedule" at bounding box center [80, 302] width 78 height 9
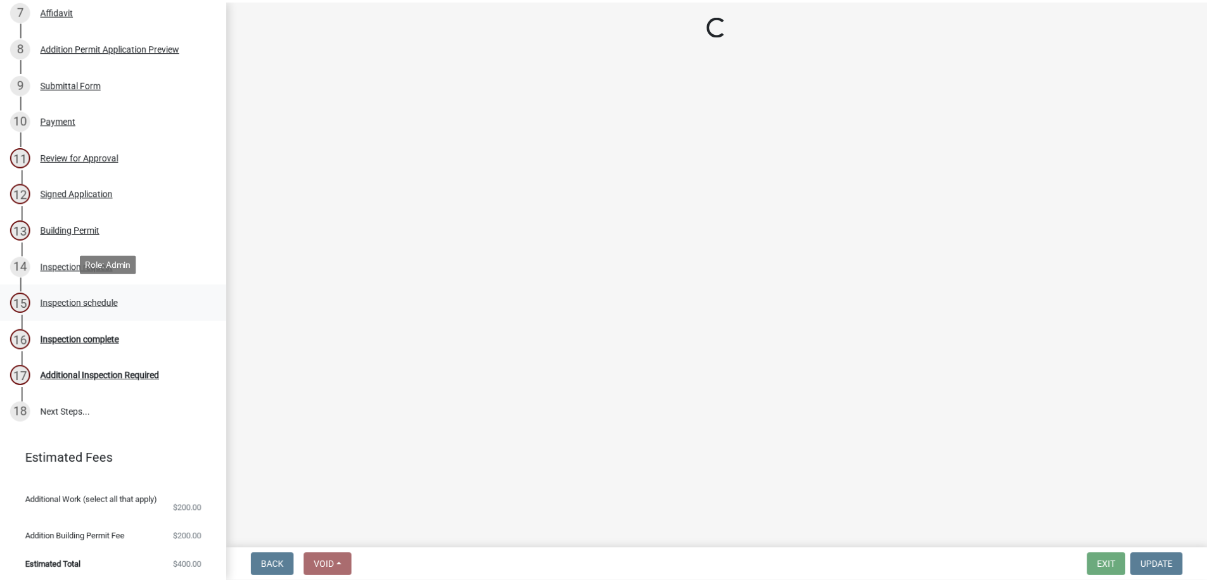
scroll to position [0, 0]
select select "3acdf11f-131c-438b-b450-ae4501c32128"
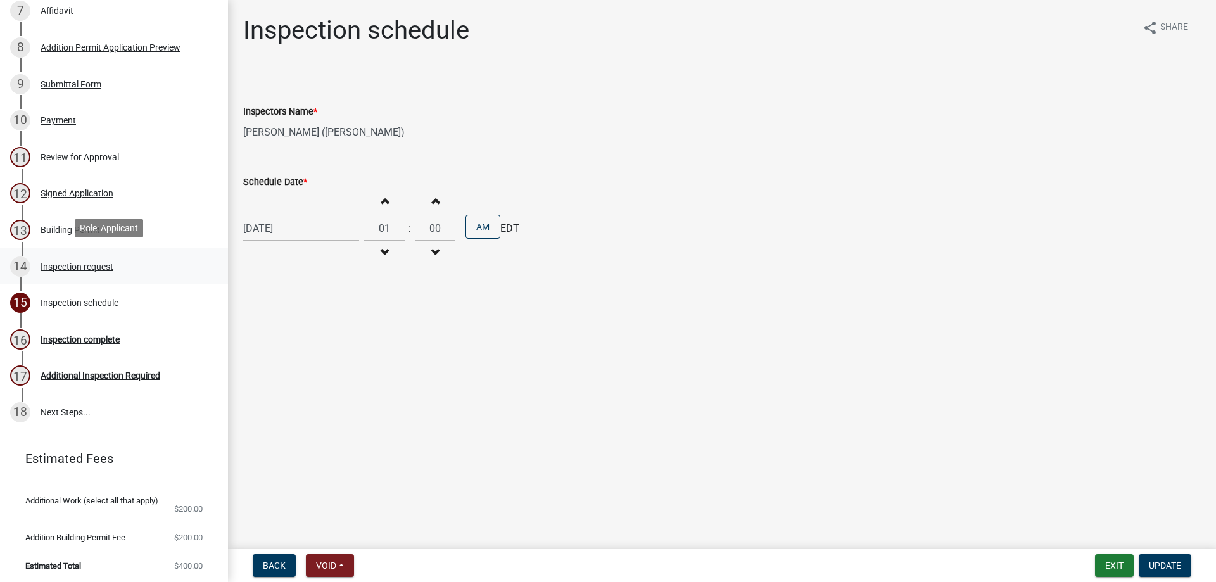
click at [71, 262] on div "Inspection request" at bounding box center [77, 266] width 73 height 9
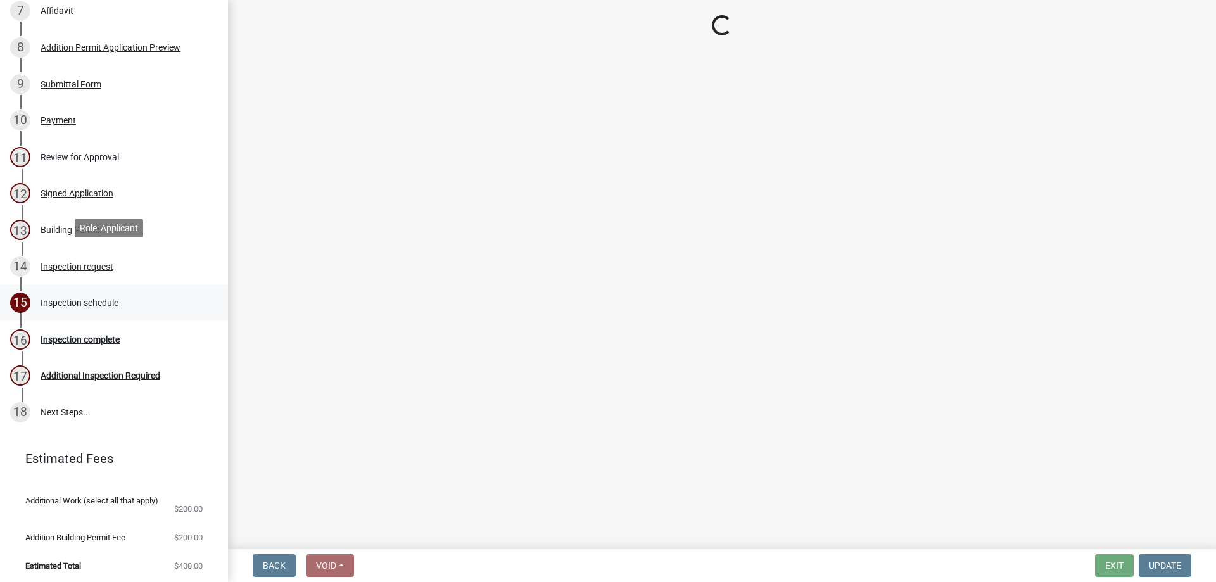
select select "cd8b4e5b-1e2f-41a9-9e41-35cf84ce3714"
select select "604f01d9-b0d9-4f7d-a319-bd903df8b221"
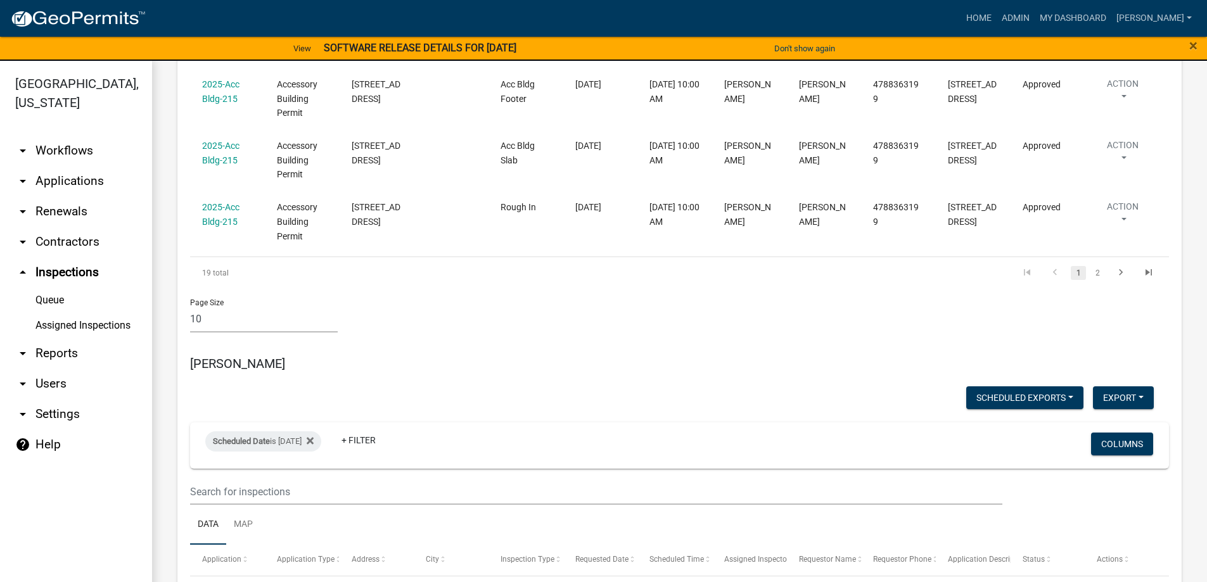
scroll to position [1837, 0]
